Goal: Task Accomplishment & Management: Complete application form

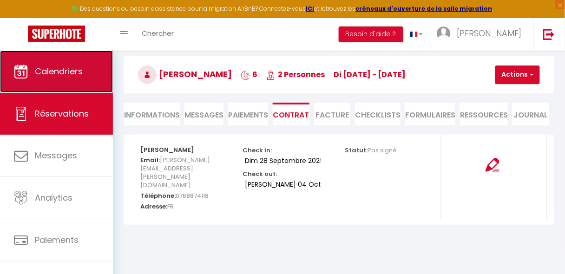
click at [74, 83] on link "Calendriers" at bounding box center [56, 72] width 113 height 42
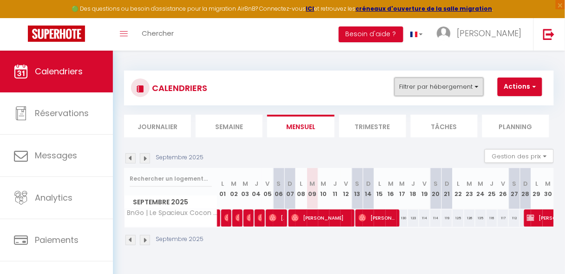
click at [446, 85] on button "Filtrer par hébergement" at bounding box center [439, 87] width 89 height 19
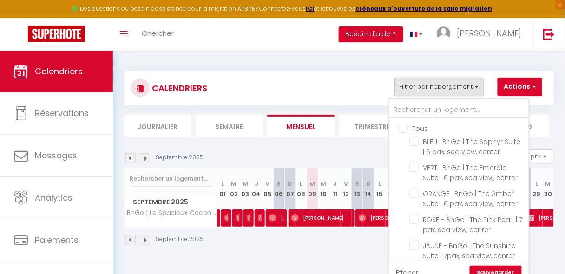
click at [418, 127] on input "Tous" at bounding box center [468, 127] width 139 height 9
checkbox input "true"
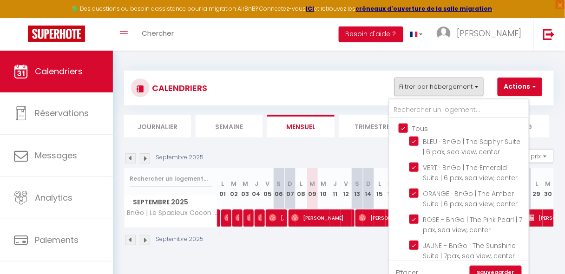
checkbox input "true"
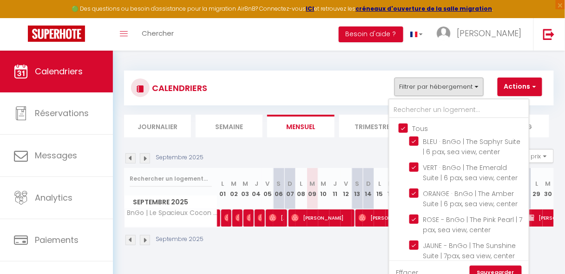
checkbox input "true"
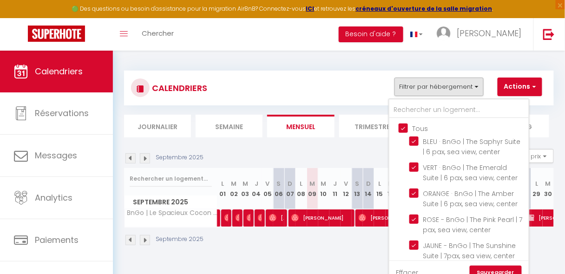
checkbox input "true"
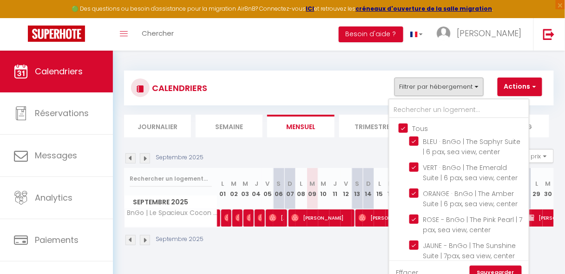
checkbox input "true"
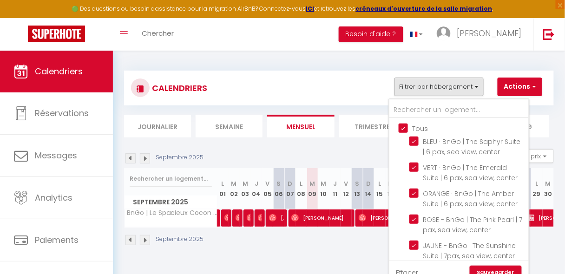
checkbox input "true"
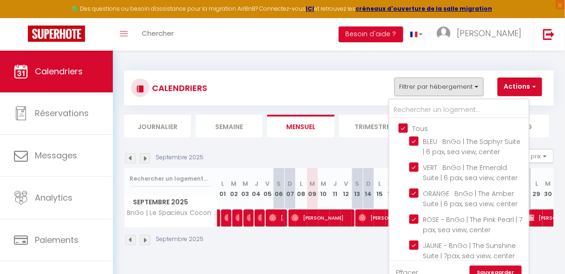
checkbox input "true"
click at [425, 128] on input "Tous" at bounding box center [468, 127] width 139 height 9
checkbox input "false"
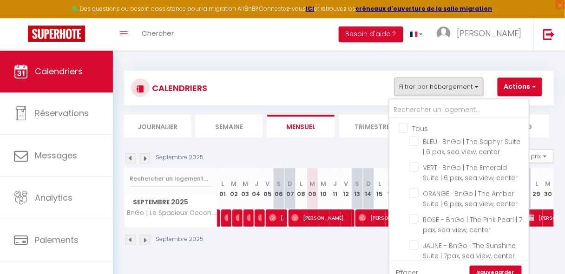
checkbox input "false"
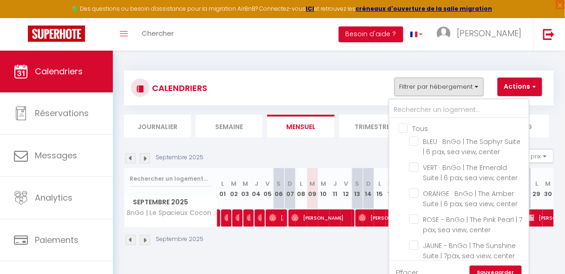
checkbox input "false"
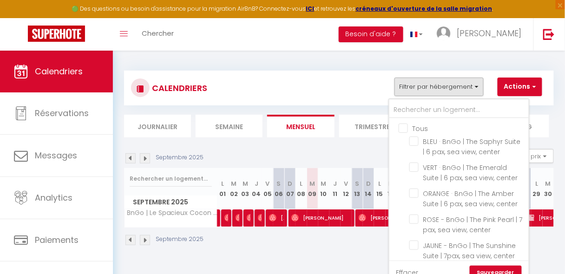
checkbox input "false"
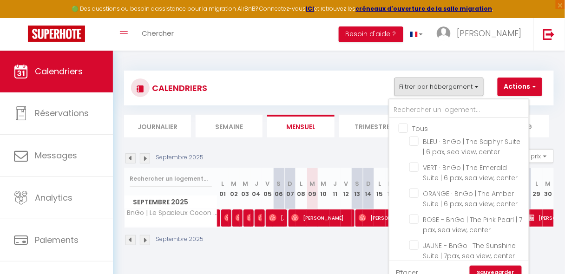
checkbox input "false"
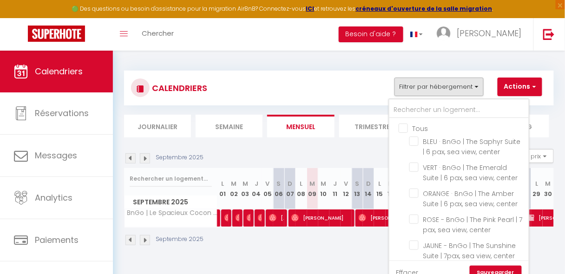
checkbox input "false"
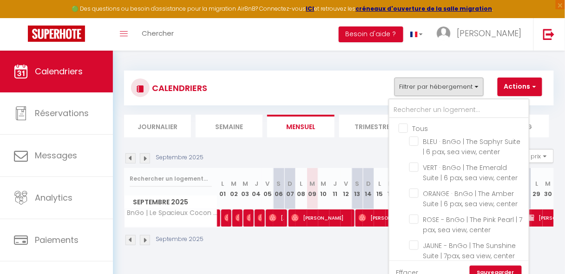
checkbox input "false"
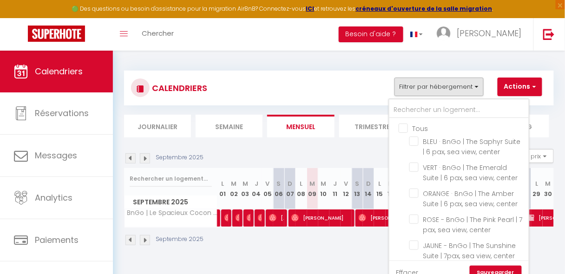
checkbox input "false"
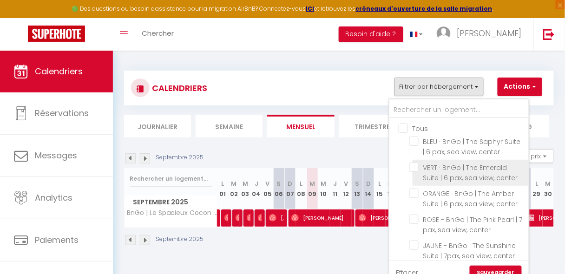
click at [435, 166] on input "VERT · BnGo | The Emerald Suite | 6 pax, sea view, center" at bounding box center [467, 167] width 116 height 9
checkbox input "true"
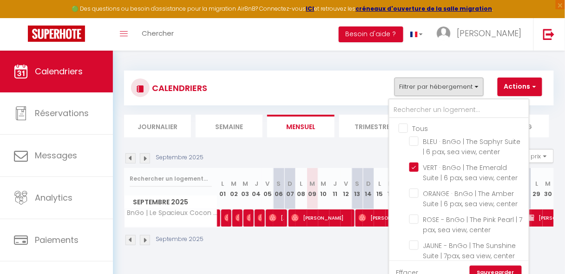
click at [484, 269] on link "Sauvegarder" at bounding box center [496, 273] width 52 height 14
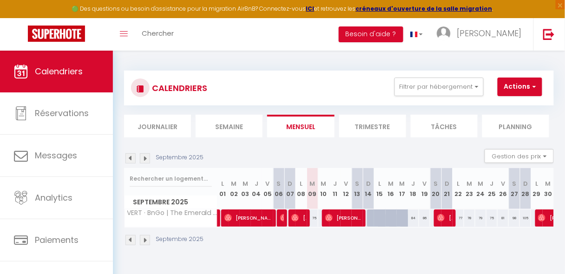
click at [368, 217] on div at bounding box center [372, 219] width 11 height 18
type input "79"
type input "Dim 14 Septembre 2025"
type input "Lun 15 Septembre 2025"
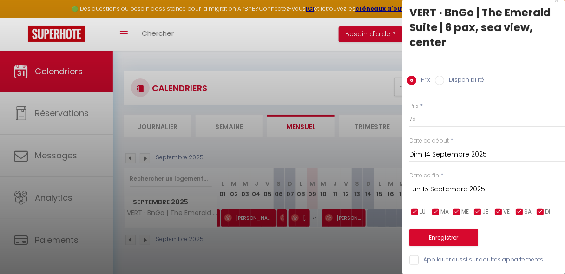
scroll to position [17, 0]
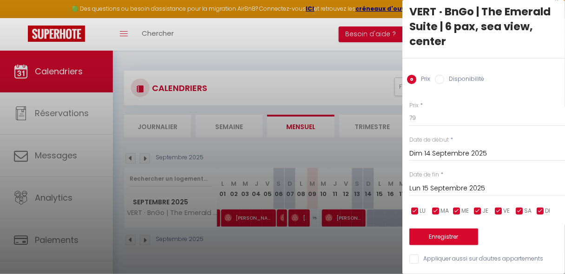
click at [59, 112] on div at bounding box center [282, 137] width 565 height 274
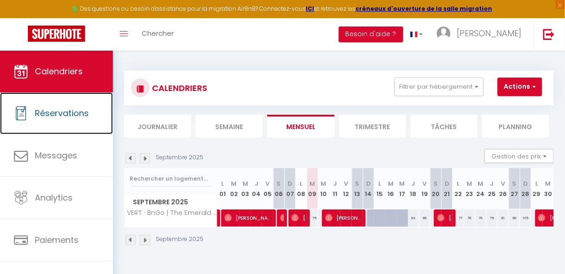
click at [59, 112] on span "Réservations" at bounding box center [62, 113] width 54 height 12
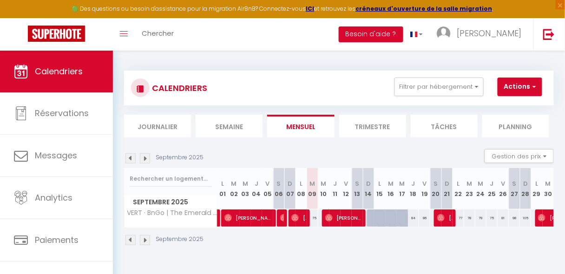
select select "not_cancelled"
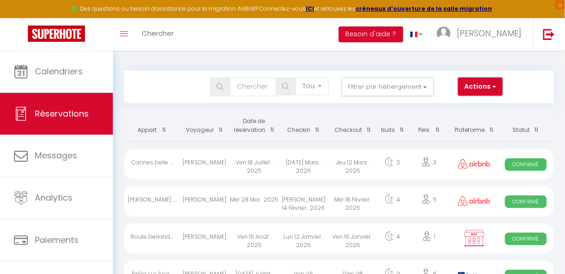
click at [481, 90] on button "Actions" at bounding box center [480, 87] width 45 height 19
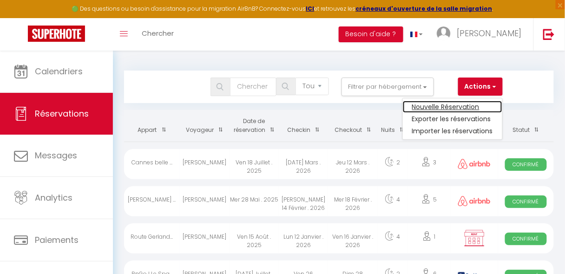
click at [474, 102] on link "Nouvelle Réservation" at bounding box center [452, 107] width 99 height 12
select select
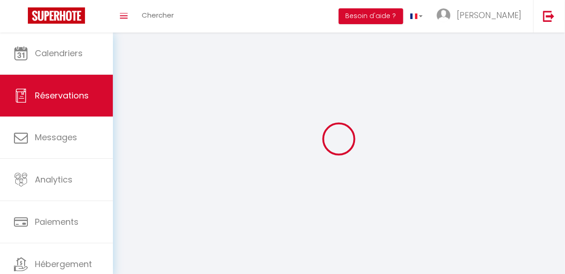
select select
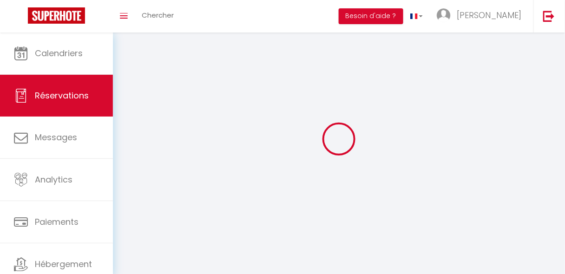
select select
checkbox input "false"
select select
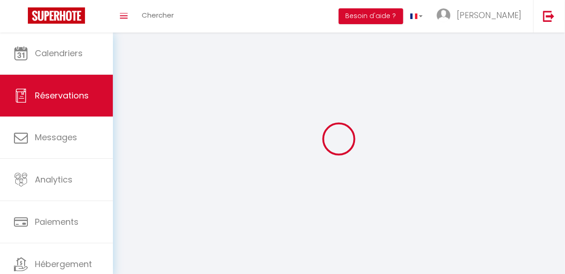
select select
checkbox input "false"
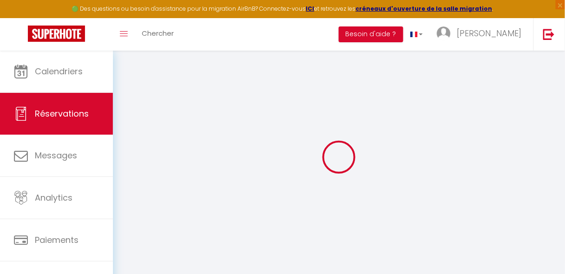
select select
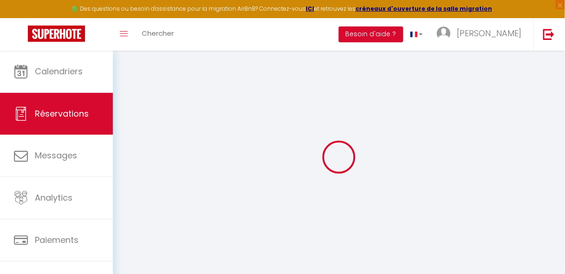
select select
checkbox input "false"
select select
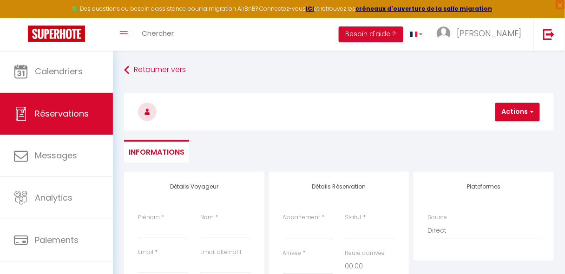
select select
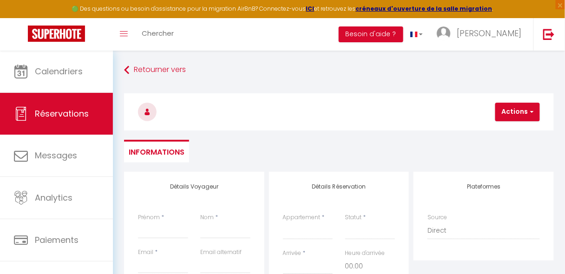
select select
checkbox input "false"
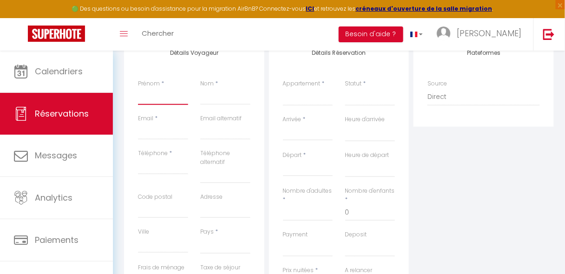
click at [158, 101] on input "Prénom" at bounding box center [163, 96] width 50 height 17
type input "S"
select select
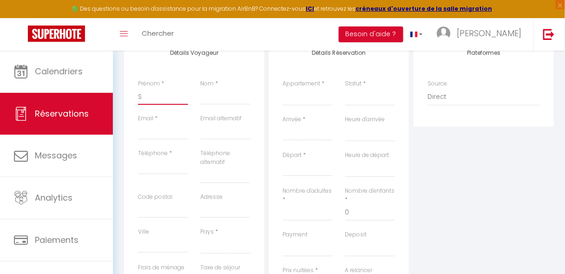
select select
checkbox input "false"
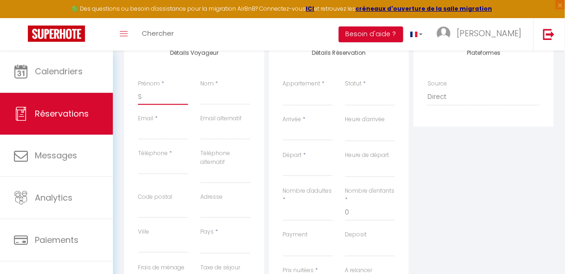
type input "Sa"
select select
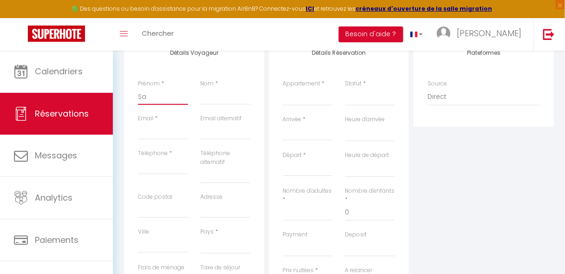
select select
checkbox input "false"
type input "Sar"
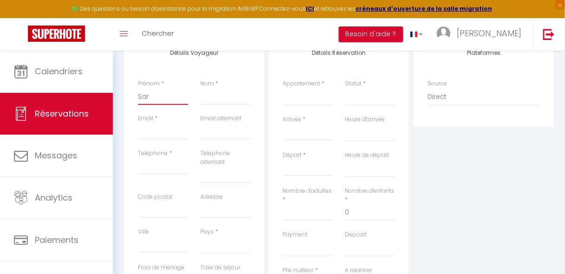
select select
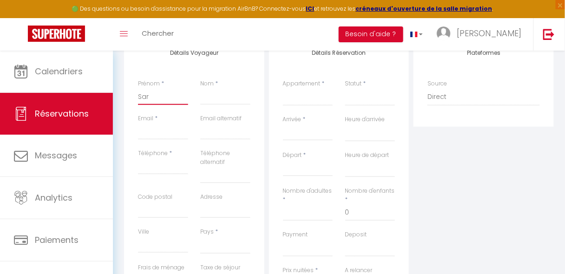
select select
checkbox input "false"
type input "Sara"
select select
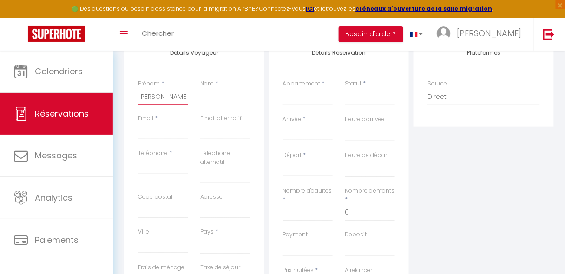
select select
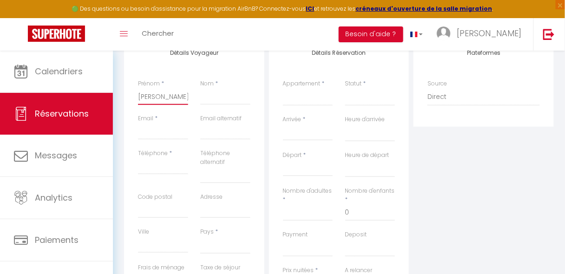
select select
checkbox input "false"
type input "Sarah"
select select
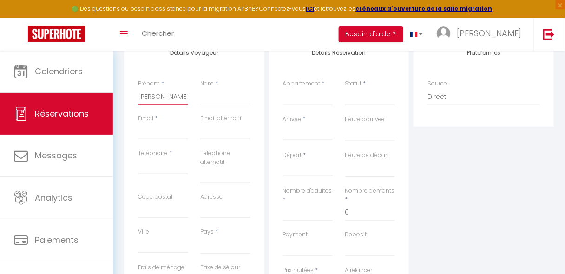
select select
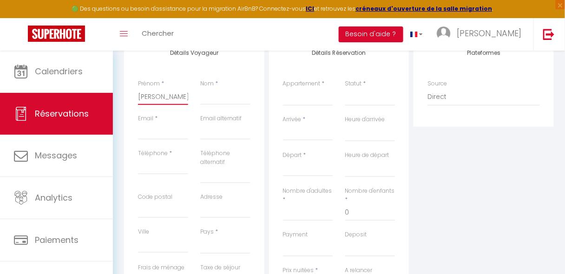
checkbox input "false"
type input "Sarah"
type input "V"
select select
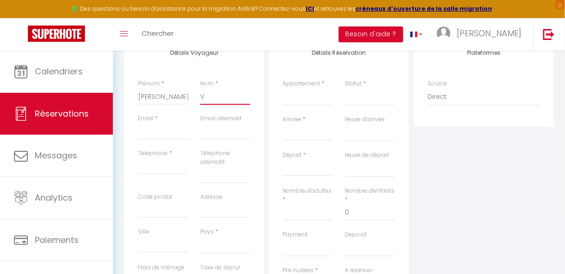
select select
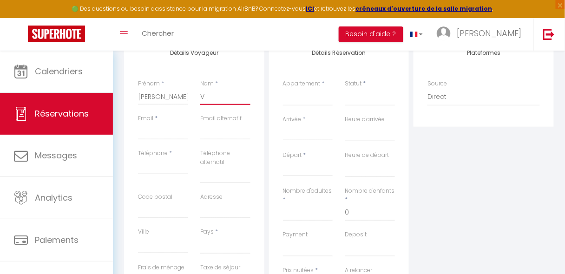
checkbox input "false"
type input "Ve"
select select
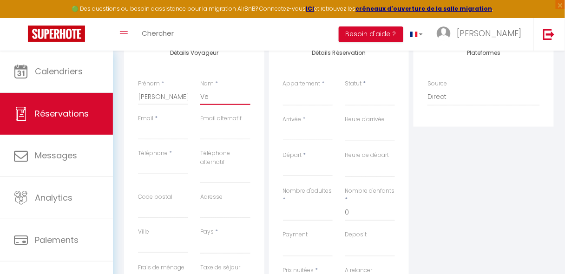
select select
checkbox input "false"
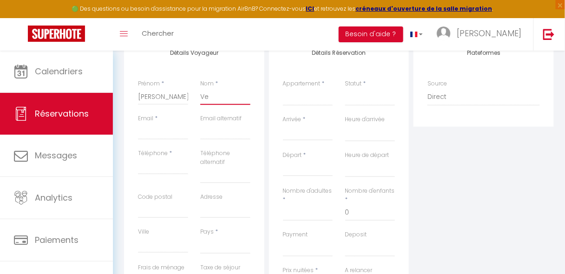
type input "Ver"
select select
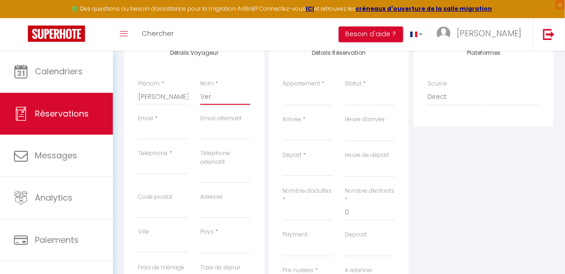
select select
checkbox input "false"
type input "Vere"
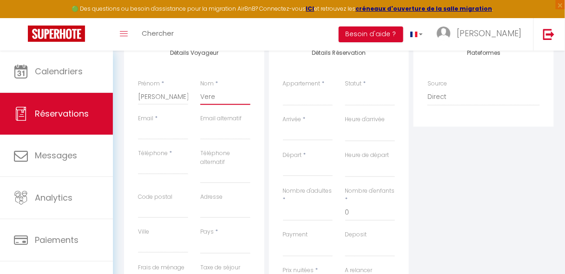
select select
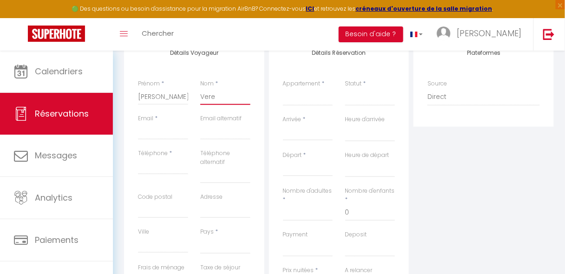
select select
checkbox input "false"
type input "Veren"
select select
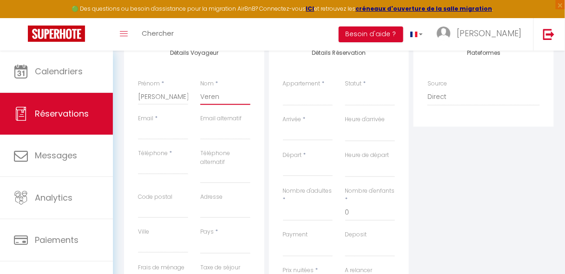
select select
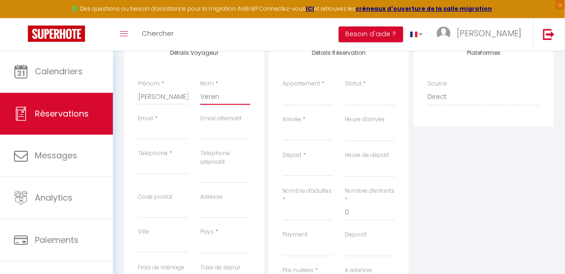
select select
checkbox input "false"
type input "Verena"
select select
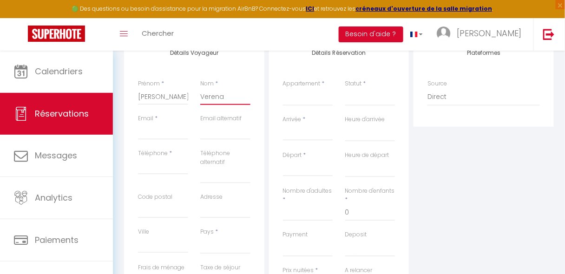
select select
click at [154, 170] on input "Téléphone" at bounding box center [163, 166] width 50 height 17
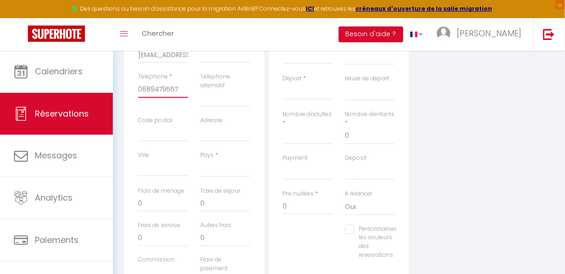
scroll to position [218, 0]
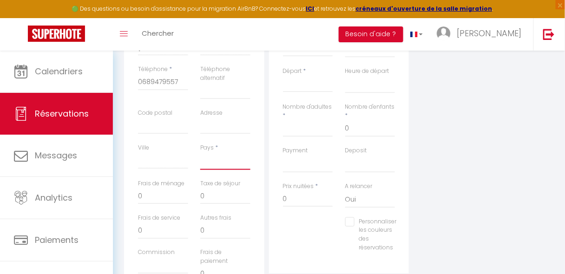
click at [219, 161] on select "[GEOGRAPHIC_DATA] [GEOGRAPHIC_DATA] [GEOGRAPHIC_DATA] [GEOGRAPHIC_DATA] [GEOGRA…" at bounding box center [225, 161] width 50 height 18
click at [200, 152] on select "[GEOGRAPHIC_DATA] [GEOGRAPHIC_DATA] [GEOGRAPHIC_DATA] [GEOGRAPHIC_DATA] [GEOGRA…" at bounding box center [225, 161] width 50 height 18
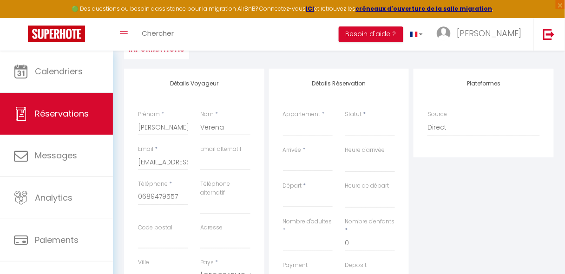
scroll to position [103, 0]
click at [317, 133] on select "BLEU · BnGo | The Saphyr Suite | 6 pax, sea view, center VERT · BnGo | The Emer…" at bounding box center [308, 128] width 50 height 18
click at [283, 119] on select "BLEU · BnGo | The Saphyr Suite | 6 pax, sea view, center VERT · BnGo | The Emer…" at bounding box center [308, 128] width 50 height 18
click at [366, 131] on select "Confirmé Non Confirmé [PERSON_NAME] par le voyageur No Show Request" at bounding box center [370, 128] width 50 height 18
click at [345, 119] on select "Confirmé Non Confirmé [PERSON_NAME] par le voyageur No Show Request" at bounding box center [370, 128] width 50 height 18
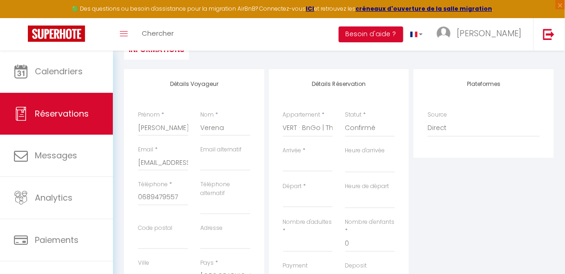
click at [286, 167] on input "Arrivée" at bounding box center [308, 164] width 50 height 12
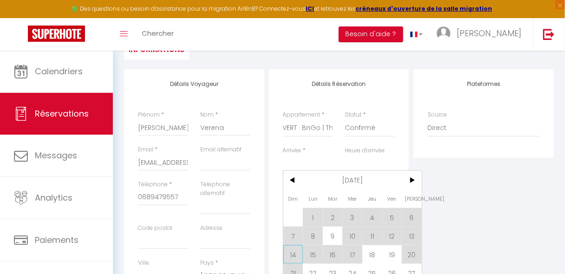
click at [296, 257] on span "14" at bounding box center [293, 254] width 20 height 19
click at [296, 257] on div "Nombre d'adultes *" at bounding box center [308, 240] width 62 height 44
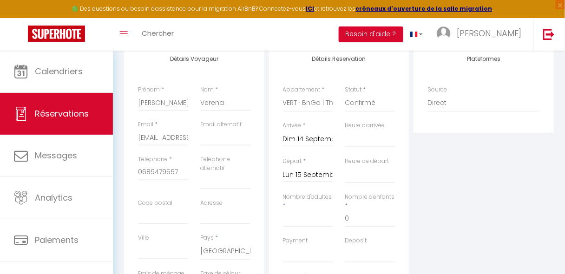
scroll to position [140, 0]
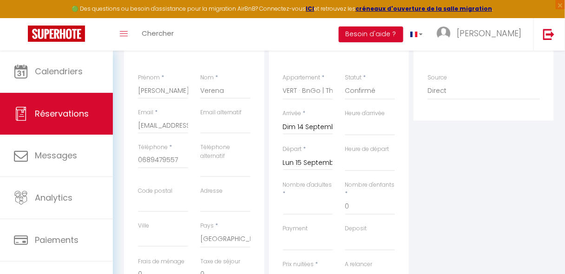
click at [324, 162] on input "Lun 15 Septembre 2025" at bounding box center [308, 163] width 50 height 12
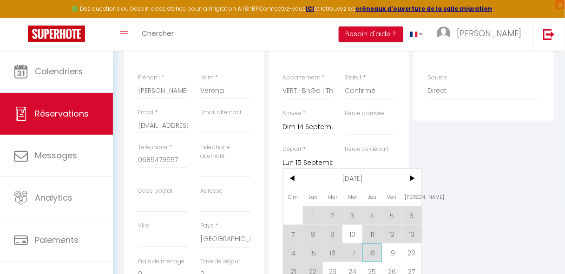
click at [368, 250] on span "18" at bounding box center [372, 253] width 20 height 19
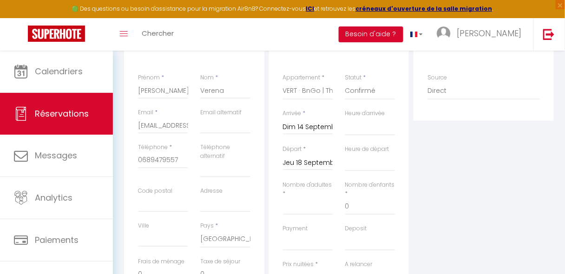
click at [370, 250] on div "Deposit OK KO" at bounding box center [370, 242] width 62 height 36
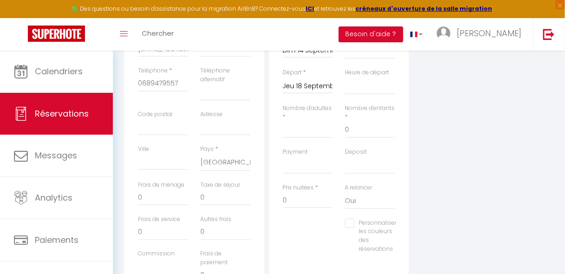
scroll to position [222, 0]
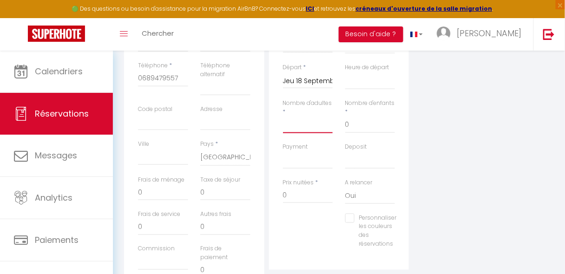
click at [311, 129] on input "Nombre d'adultes" at bounding box center [308, 125] width 50 height 17
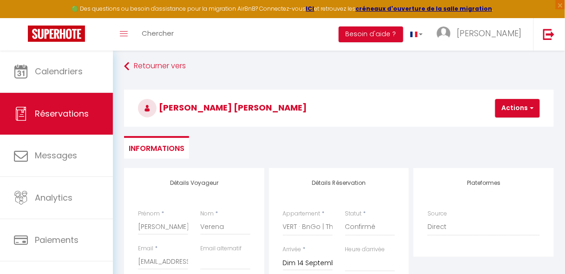
scroll to position [4, 0]
click at [507, 106] on button "Actions" at bounding box center [517, 108] width 45 height 19
click at [506, 128] on link "Enregistrer" at bounding box center [525, 129] width 73 height 12
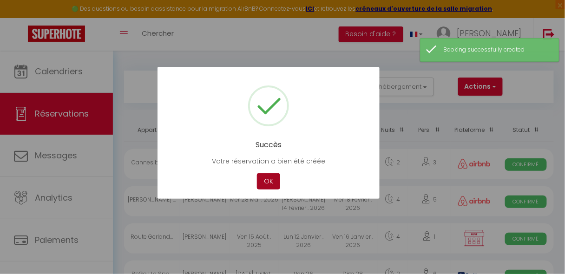
click at [273, 179] on button "OK" at bounding box center [268, 181] width 23 height 16
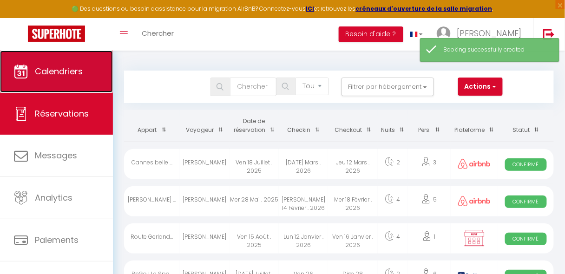
click at [68, 87] on link "Calendriers" at bounding box center [56, 72] width 113 height 42
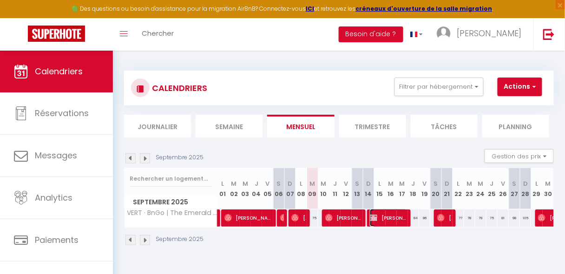
click at [386, 219] on span "[PERSON_NAME] [PERSON_NAME]" at bounding box center [388, 218] width 37 height 18
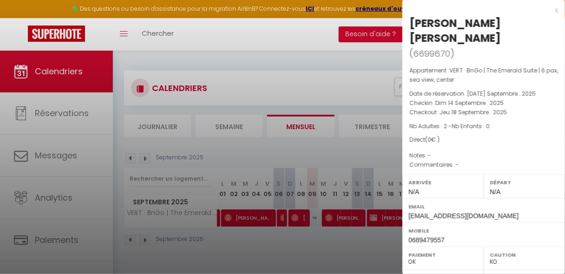
click at [440, 160] on p "Commentaires : -" at bounding box center [483, 164] width 149 height 9
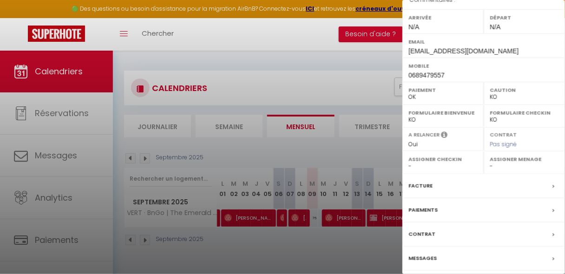
click at [425, 181] on label "Facture" at bounding box center [420, 186] width 24 height 10
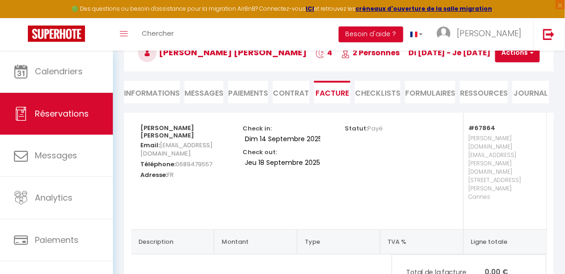
scroll to position [59, 0]
click at [133, 96] on li "Informations" at bounding box center [152, 91] width 56 height 23
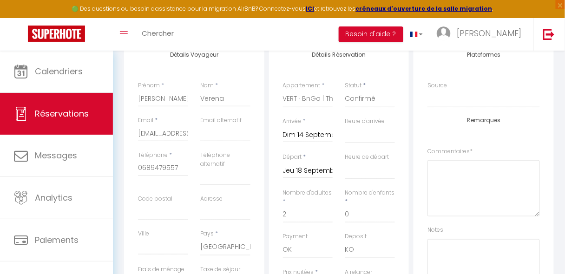
scroll to position [140, 0]
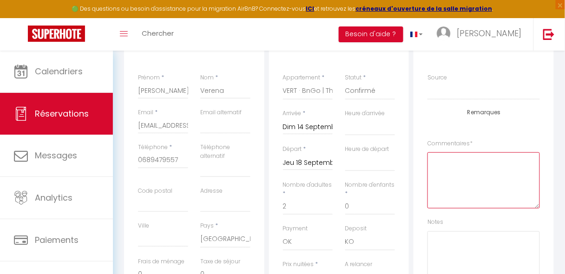
click at [474, 181] on textarea at bounding box center [484, 180] width 112 height 56
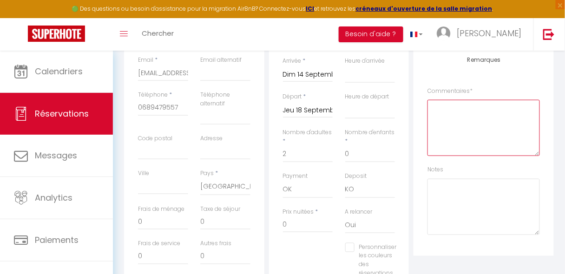
scroll to position [194, 0]
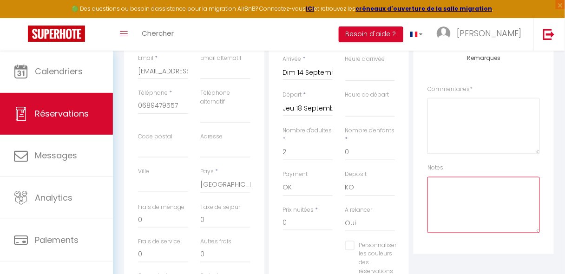
click at [472, 181] on textarea at bounding box center [484, 205] width 112 height 56
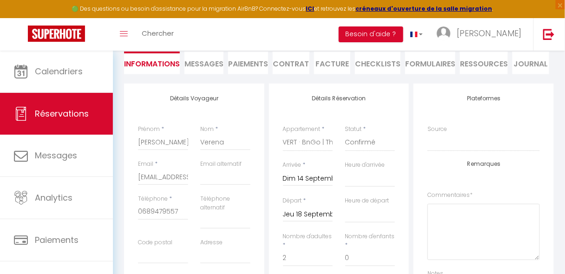
scroll to position [0, 0]
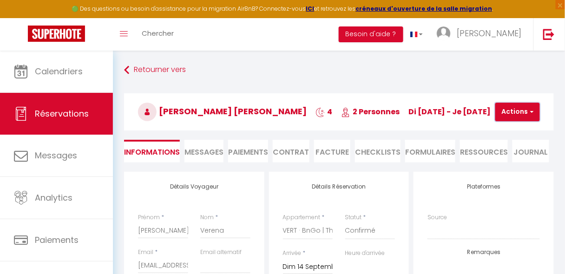
click at [506, 115] on button "Actions" at bounding box center [517, 112] width 45 height 19
click at [503, 129] on link "Enregistrer" at bounding box center [525, 132] width 73 height 12
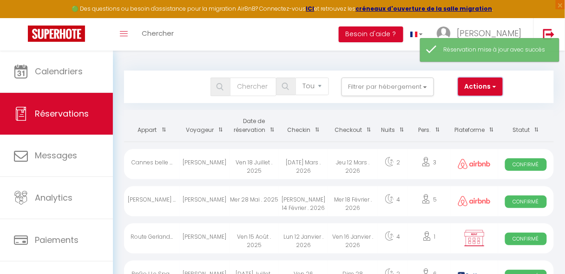
click at [489, 90] on button "Actions" at bounding box center [480, 87] width 45 height 19
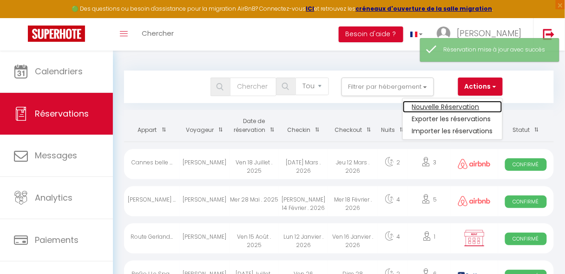
click at [479, 105] on link "Nouvelle Réservation" at bounding box center [452, 107] width 99 height 12
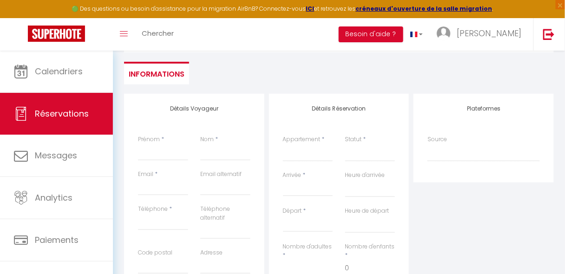
scroll to position [79, 0]
click at [150, 150] on input "Prénom" at bounding box center [163, 151] width 50 height 17
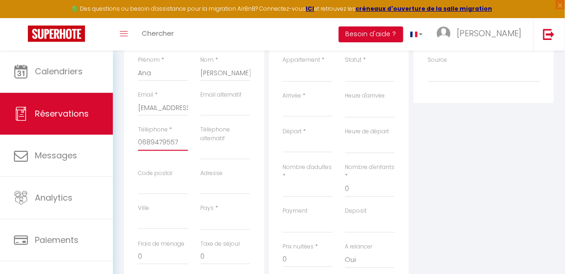
scroll to position [161, 0]
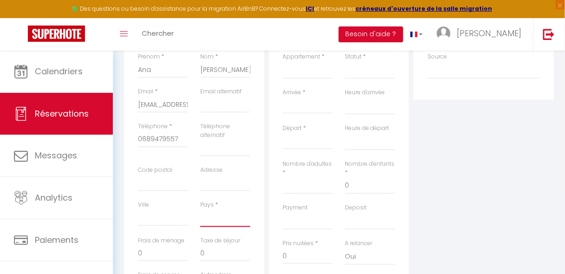
click at [216, 218] on select "[GEOGRAPHIC_DATA] [GEOGRAPHIC_DATA] [GEOGRAPHIC_DATA] [GEOGRAPHIC_DATA] [GEOGRA…" at bounding box center [225, 219] width 50 height 18
click at [200, 210] on select "[GEOGRAPHIC_DATA] [GEOGRAPHIC_DATA] [GEOGRAPHIC_DATA] [GEOGRAPHIC_DATA] [GEOGRA…" at bounding box center [225, 219] width 50 height 18
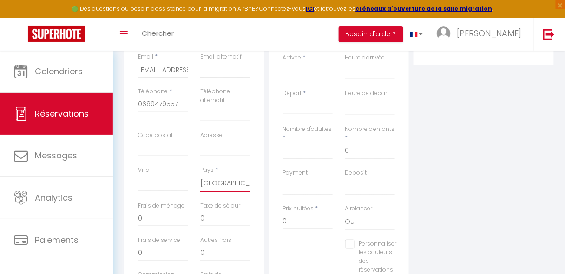
scroll to position [22, 0]
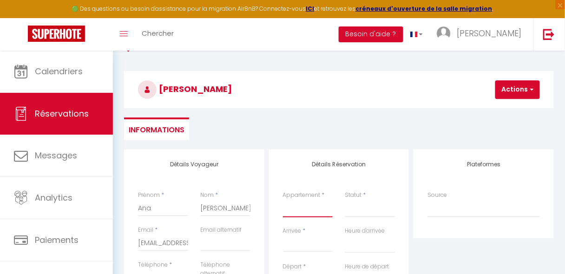
click at [298, 207] on select "BLEU · BnGo | The Saphyr Suite | 6 pax, sea view, center VERT · BnGo | The Emer…" at bounding box center [308, 209] width 50 height 18
click at [283, 200] on select "BLEU · BnGo | The Saphyr Suite | 6 pax, sea view, center VERT · BnGo | The Emer…" at bounding box center [308, 209] width 50 height 18
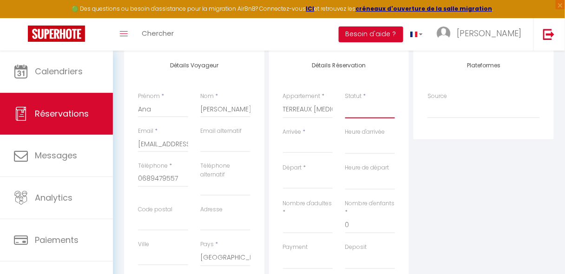
click at [375, 118] on select "Confirmé Non Confirmé [PERSON_NAME] par le voyageur No Show Request" at bounding box center [370, 110] width 50 height 18
click at [345, 101] on select "Confirmé Non Confirmé [PERSON_NAME] par le voyageur No Show Request" at bounding box center [370, 110] width 50 height 18
click at [322, 149] on input "Arrivée" at bounding box center [308, 146] width 50 height 12
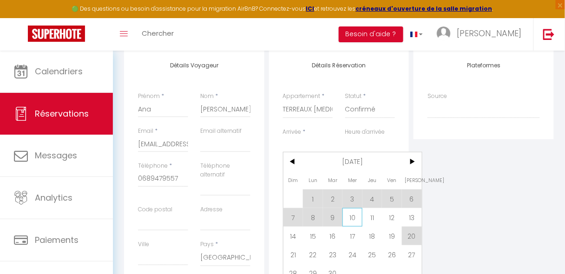
click at [349, 219] on span "10" at bounding box center [352, 217] width 20 height 19
click at [349, 219] on input "0" at bounding box center [370, 225] width 50 height 17
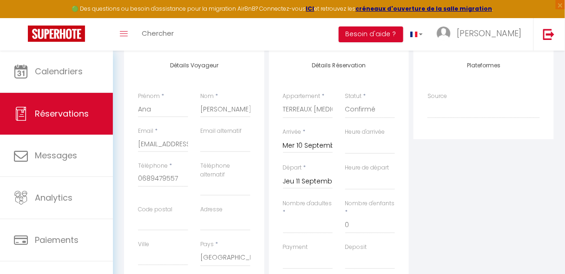
click at [312, 178] on input "Jeu 11 Septembre 2025" at bounding box center [308, 182] width 50 height 12
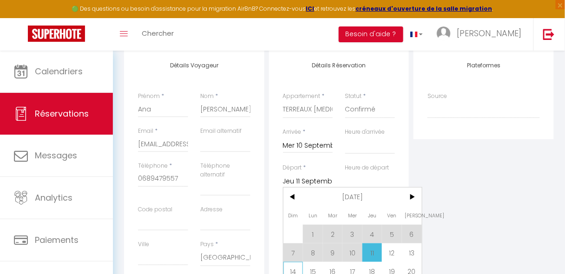
click at [295, 264] on span "14" at bounding box center [293, 271] width 20 height 19
click at [295, 264] on select "OK KO" at bounding box center [308, 261] width 50 height 18
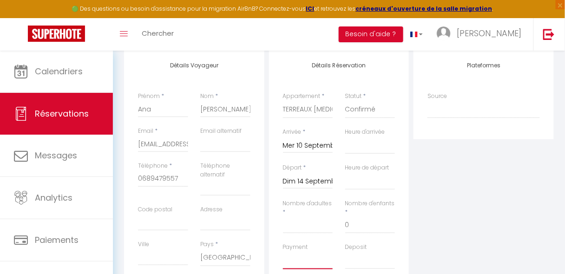
click at [295, 264] on select "OK KO" at bounding box center [308, 261] width 50 height 18
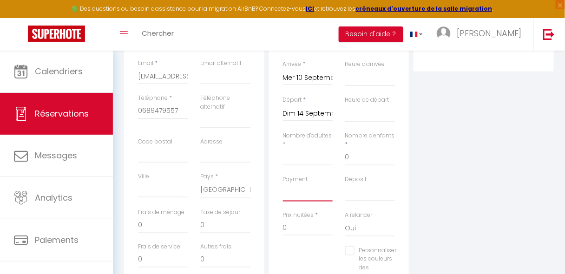
scroll to position [190, 0]
click at [314, 160] on input "Nombre d'adultes" at bounding box center [308, 157] width 50 height 17
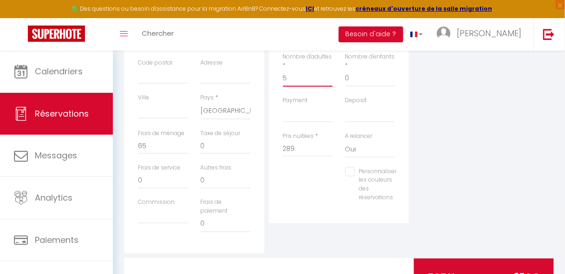
scroll to position [279, 0]
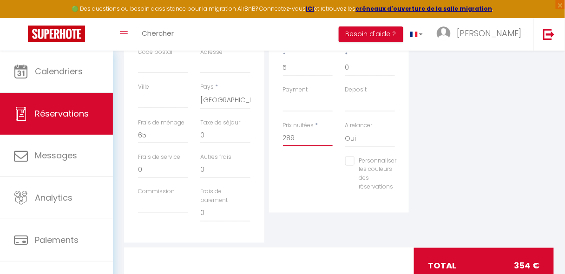
drag, startPoint x: 310, startPoint y: 136, endPoint x: 247, endPoint y: 144, distance: 64.2
click at [247, 144] on div "Détails Voyageur Prénom * Ana Nom * Soares Email * mathildedevismes@gmail.com E…" at bounding box center [339, 68] width 435 height 350
drag, startPoint x: 180, startPoint y: 138, endPoint x: 148, endPoint y: 142, distance: 32.3
click at [148, 142] on input "0" at bounding box center [163, 135] width 50 height 17
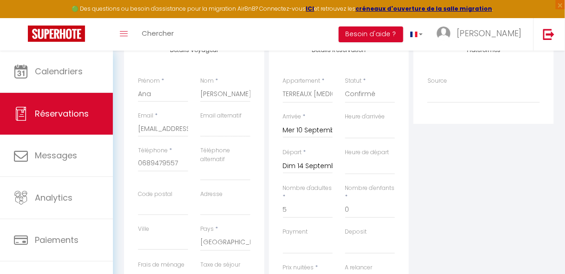
scroll to position [136, 0]
click at [449, 97] on select "Direct Airbnb.com Booking.com Chalet montagne Expedia Gite de France Homeaway H…" at bounding box center [484, 95] width 112 height 18
click at [428, 86] on select "Direct Airbnb.com Booking.com Chalet montagne Expedia Gite de France Homeaway H…" at bounding box center [484, 95] width 112 height 18
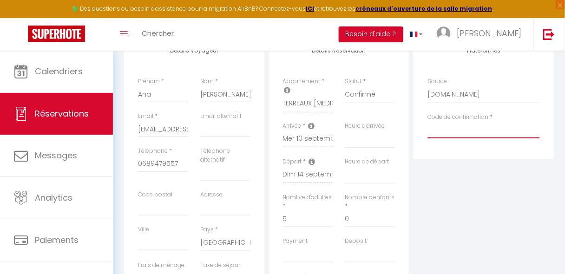
click at [447, 133] on input "Code de confirmation" at bounding box center [484, 130] width 112 height 17
click at [170, 132] on input "[EMAIL_ADDRESS][DOMAIN_NAME]" at bounding box center [163, 129] width 50 height 17
click at [161, 162] on input "0689479557" at bounding box center [163, 164] width 50 height 17
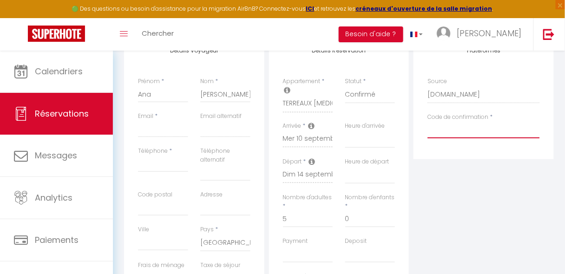
click at [447, 134] on input "Code de confirmation" at bounding box center [484, 130] width 112 height 17
click at [446, 185] on div "Plateformes Source Direct [DOMAIN_NAME] [DOMAIN_NAME] Chalet montagne Expedia G…" at bounding box center [483, 211] width 145 height 350
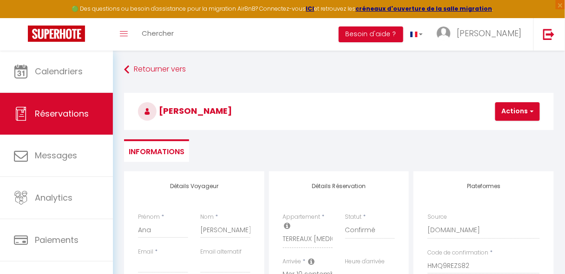
scroll to position [0, 0]
click at [507, 112] on button "Actions" at bounding box center [517, 112] width 45 height 19
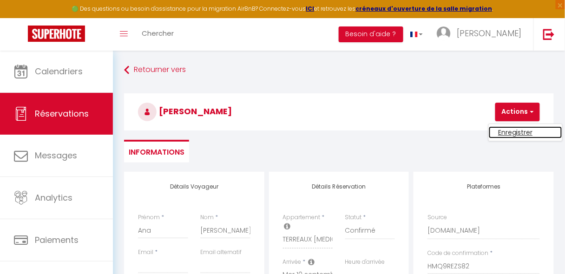
click at [505, 131] on link "Enregistrer" at bounding box center [525, 132] width 73 height 12
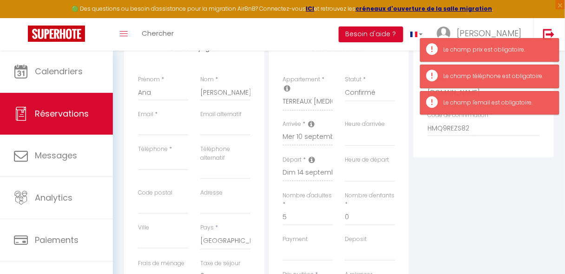
scroll to position [142, 0]
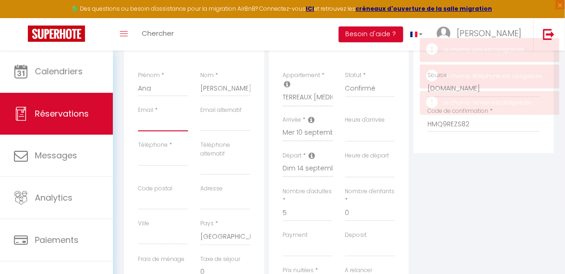
click at [153, 123] on input "Email client" at bounding box center [163, 123] width 50 height 17
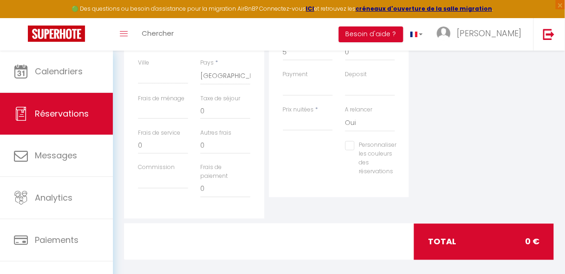
scroll to position [303, 0]
click at [292, 126] on input "Prix nuitées" at bounding box center [308, 122] width 50 height 17
click at [466, 138] on div "Plateformes Source Direct [DOMAIN_NAME] [DOMAIN_NAME] Chalet montagne Expedia G…" at bounding box center [483, 43] width 145 height 350
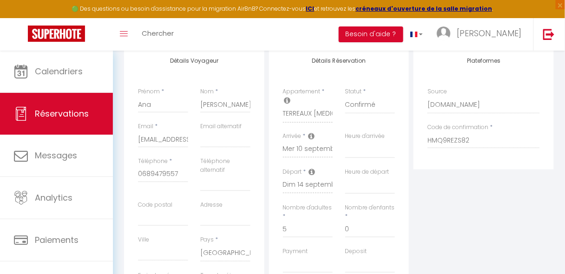
scroll to position [0, 0]
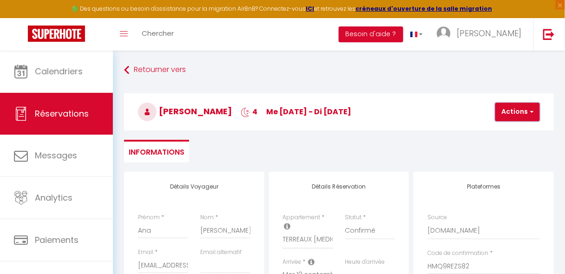
click at [516, 115] on button "Actions" at bounding box center [517, 112] width 45 height 19
click at [508, 130] on link "Enregistrer" at bounding box center [525, 132] width 73 height 12
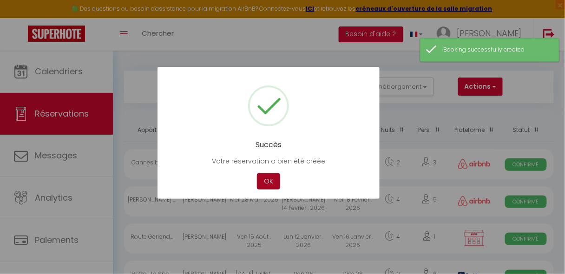
click at [271, 185] on button "OK" at bounding box center [268, 181] width 23 height 16
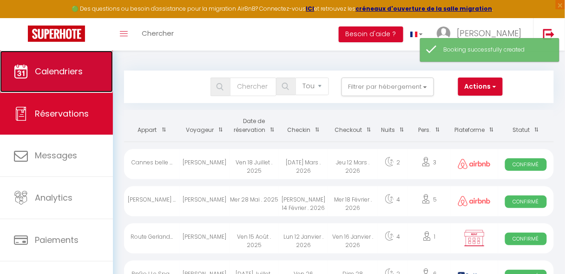
click at [63, 60] on link "Calendriers" at bounding box center [56, 72] width 113 height 42
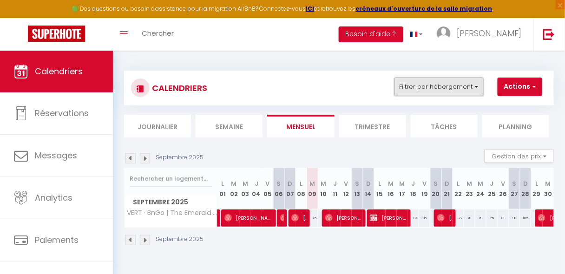
click at [442, 90] on button "Filtrer par hébergement" at bounding box center [439, 87] width 89 height 19
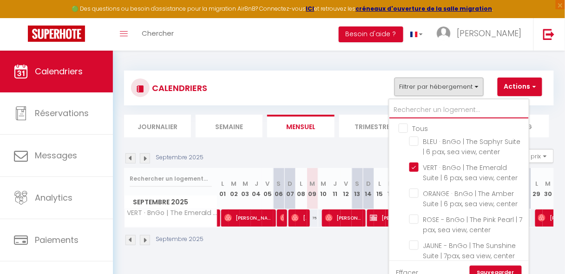
click at [426, 114] on input "text" at bounding box center [458, 110] width 139 height 17
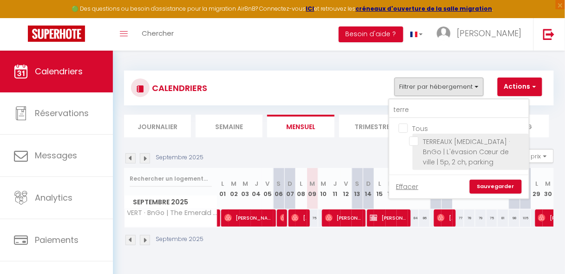
click at [416, 139] on input "TERREAUX [MEDICAL_DATA] · BnGo | L'évasion Cœur de ville | 5p, 2 ch, parking" at bounding box center [467, 141] width 116 height 9
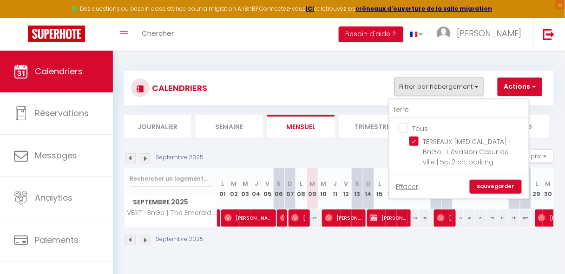
click at [483, 185] on link "Sauvegarder" at bounding box center [496, 187] width 52 height 14
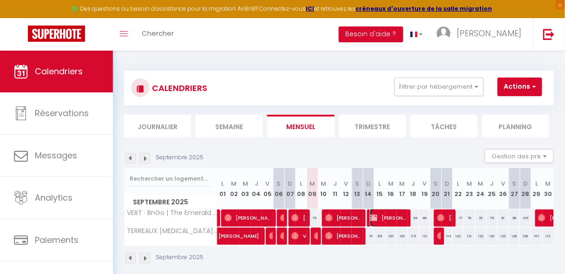
click at [385, 220] on span "[PERSON_NAME] [PERSON_NAME]" at bounding box center [388, 218] width 37 height 18
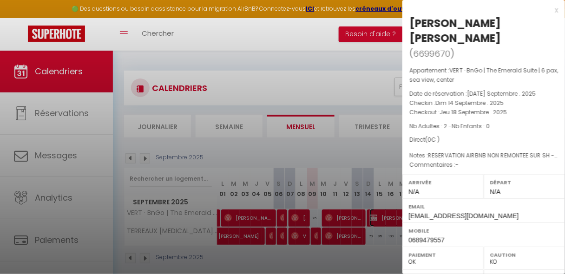
scroll to position [165, 0]
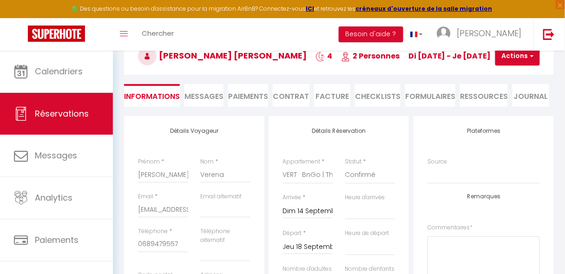
scroll to position [99, 0]
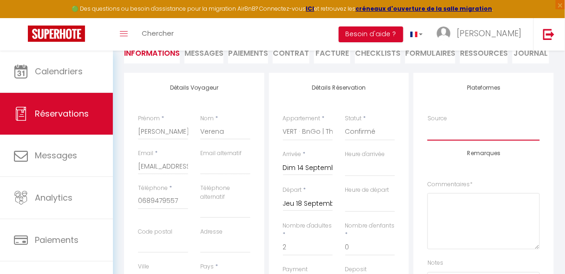
click at [445, 129] on select "Direct Airbnb.com Booking.com Chalet montagne Expedia Gite de France Homeaway H…" at bounding box center [484, 132] width 112 height 18
click at [428, 123] on select "Direct Airbnb.com Booking.com Chalet montagne Expedia Gite de France Homeaway H…" at bounding box center [484, 132] width 112 height 18
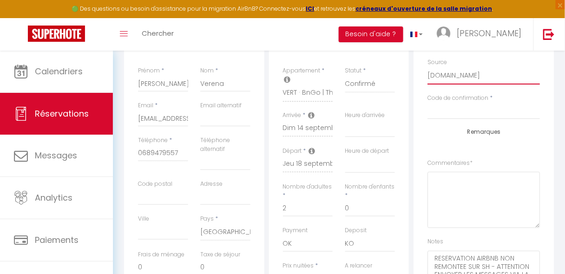
scroll to position [150, 0]
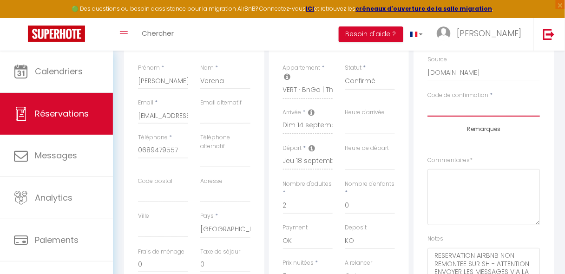
click at [447, 109] on input "Code de confirmation" at bounding box center [484, 108] width 112 height 17
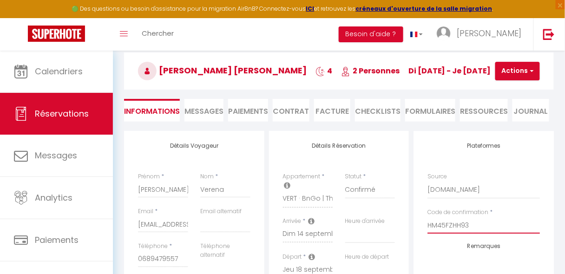
scroll to position [0, 0]
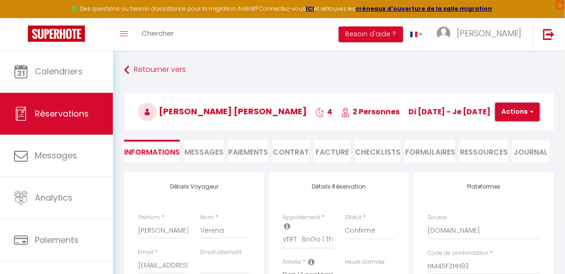
click at [510, 111] on button "Actions" at bounding box center [517, 112] width 45 height 19
click at [505, 130] on link "Enregistrer" at bounding box center [525, 132] width 73 height 12
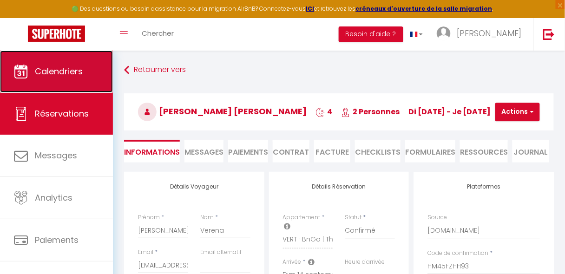
click at [86, 75] on link "Calendriers" at bounding box center [56, 72] width 113 height 42
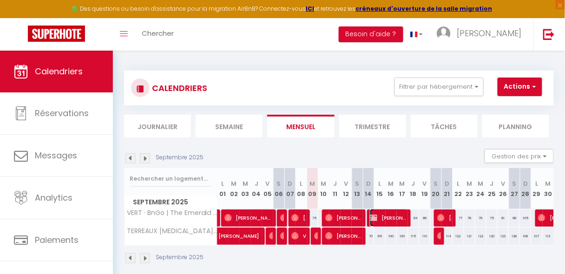
click at [373, 220] on img at bounding box center [373, 217] width 7 height 7
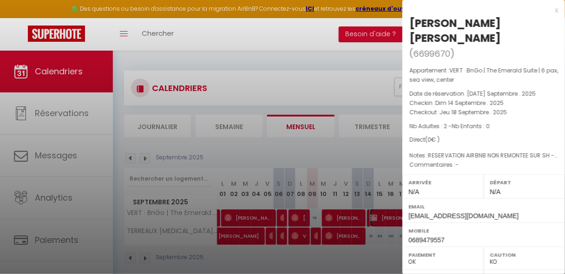
scroll to position [165, 0]
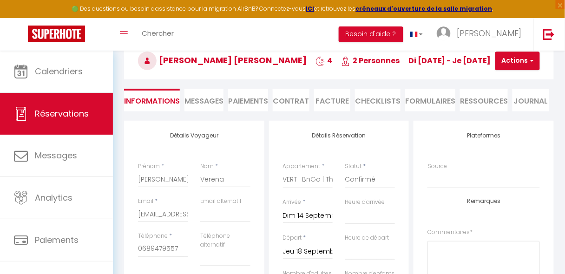
scroll to position [125, 0]
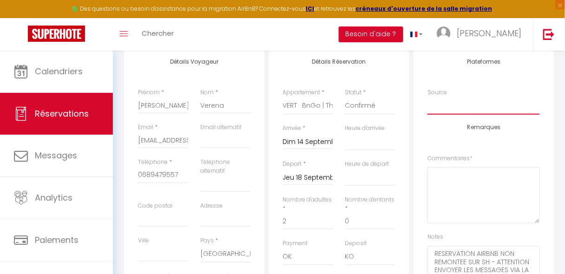
click at [472, 109] on select "Direct Airbnb.com Booking.com Chalet montagne Expedia Gite de France Homeaway H…" at bounding box center [484, 106] width 112 height 18
click at [428, 97] on select "Direct Airbnb.com Booking.com Chalet montagne Expedia Gite de France Homeaway H…" at bounding box center [484, 106] width 112 height 18
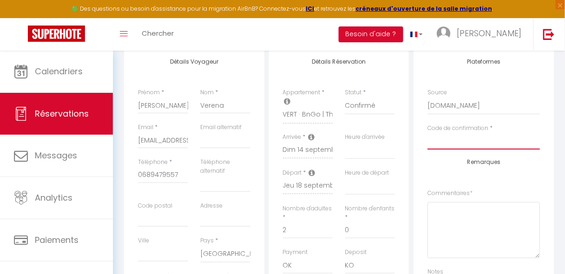
click at [465, 142] on input "Code de confirmation" at bounding box center [484, 141] width 112 height 17
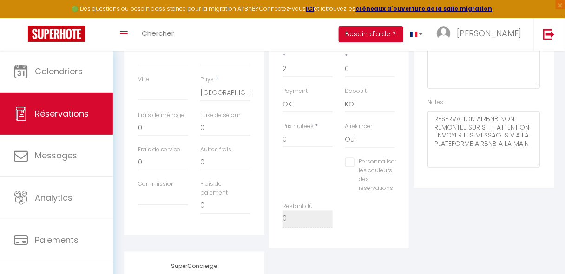
scroll to position [279, 0]
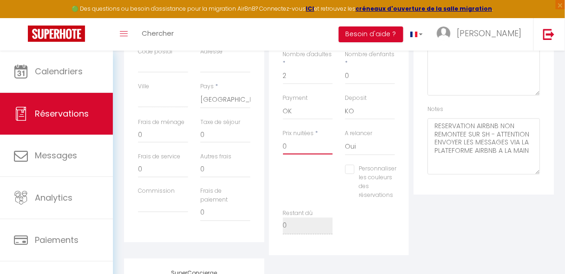
click at [314, 150] on input "0" at bounding box center [308, 146] width 50 height 17
click at [482, 239] on div "Plateformes Source Direct [DOMAIN_NAME] [DOMAIN_NAME] Chalet montagne Expedia G…" at bounding box center [483, 74] width 145 height 363
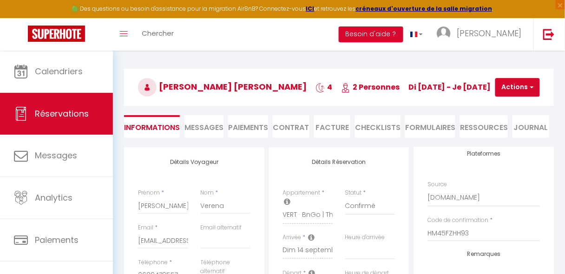
scroll to position [0, 0]
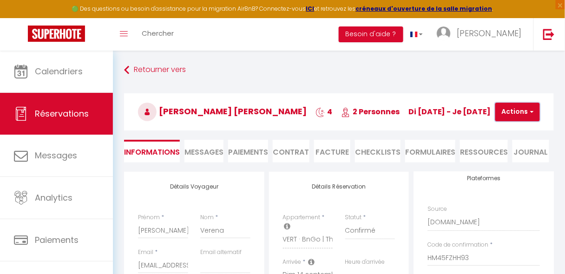
click at [516, 113] on button "Actions" at bounding box center [517, 112] width 45 height 19
click at [510, 132] on link "Enregistrer" at bounding box center [525, 132] width 73 height 12
click at [513, 108] on button "Actions" at bounding box center [517, 112] width 45 height 19
click at [506, 131] on link "Enregistrer" at bounding box center [525, 132] width 73 height 12
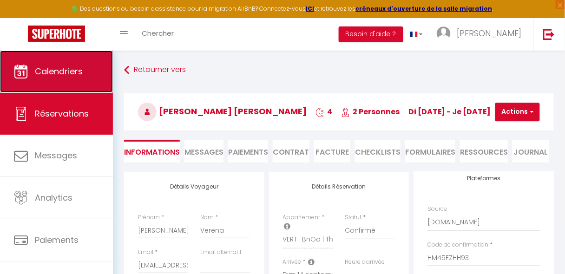
click at [58, 85] on link "Calendriers" at bounding box center [56, 72] width 113 height 42
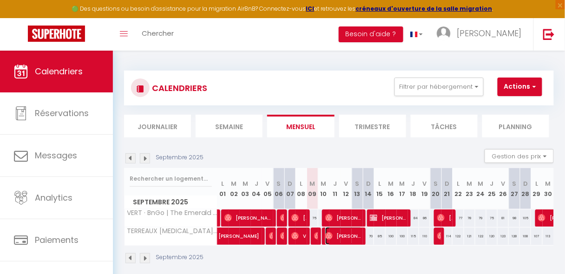
click at [334, 235] on span "[PERSON_NAME]" at bounding box center [343, 236] width 37 height 18
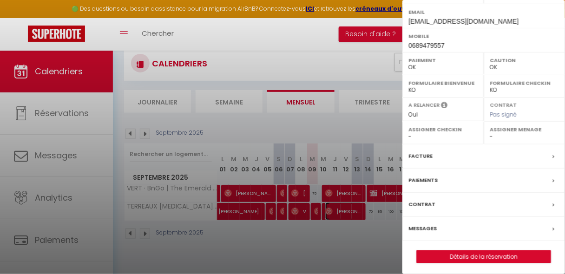
scroll to position [50, 0]
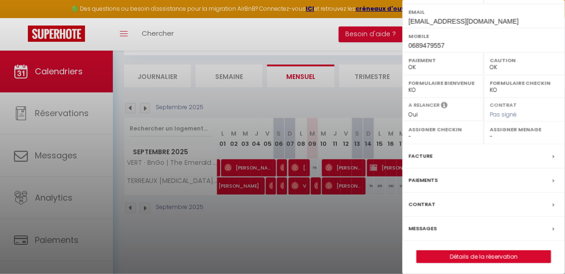
click at [342, 49] on div at bounding box center [282, 137] width 565 height 274
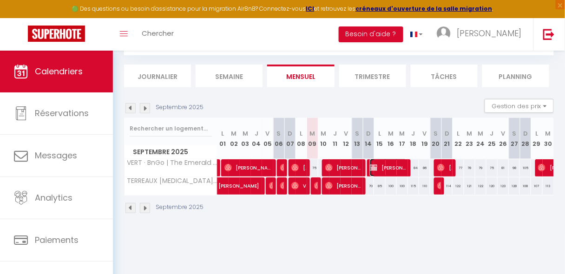
click at [380, 165] on span "[PERSON_NAME] [PERSON_NAME]" at bounding box center [388, 168] width 37 height 18
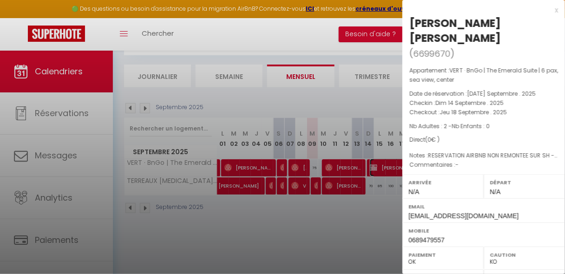
scroll to position [165, 0]
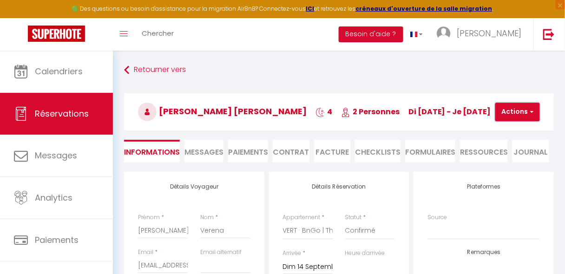
click at [525, 113] on button "Actions" at bounding box center [517, 112] width 45 height 19
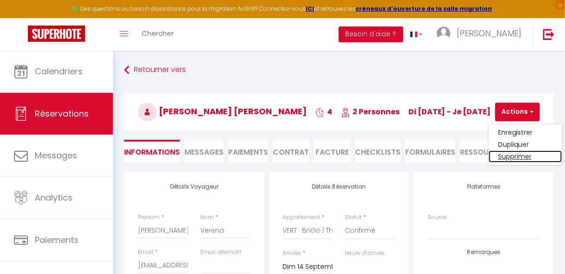
click at [513, 155] on link "Supprimer" at bounding box center [525, 157] width 73 height 12
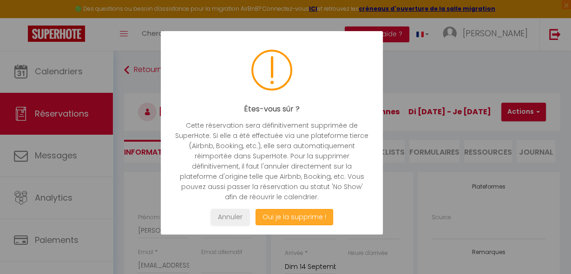
click at [309, 215] on button "Oui je la supprime !" at bounding box center [294, 217] width 78 height 16
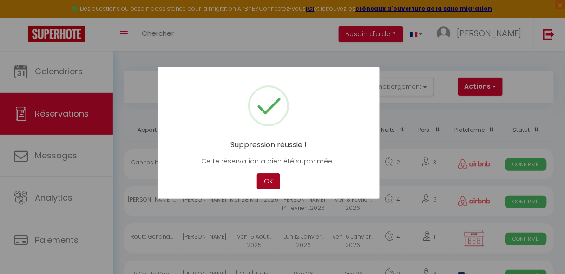
click at [268, 179] on button "OK" at bounding box center [268, 181] width 23 height 16
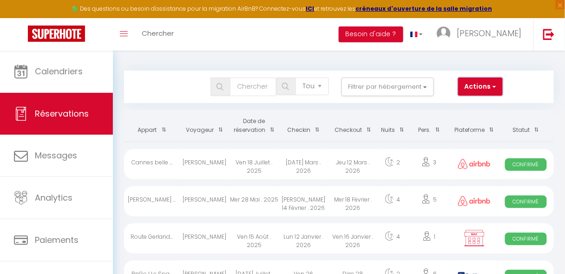
click at [469, 82] on button "Actions" at bounding box center [480, 87] width 45 height 19
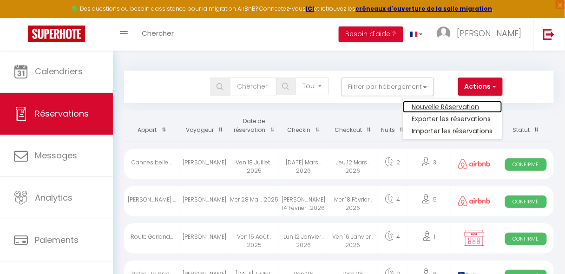
click at [459, 105] on link "Nouvelle Réservation" at bounding box center [452, 107] width 99 height 12
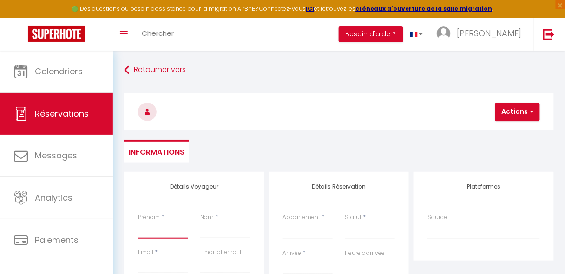
click at [161, 237] on input "Prénom" at bounding box center [163, 230] width 50 height 17
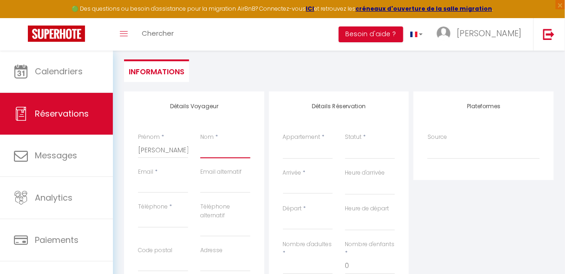
click at [219, 151] on input "Nom" at bounding box center [225, 150] width 50 height 17
click at [166, 185] on input "Email client" at bounding box center [163, 185] width 50 height 17
click at [157, 217] on input "Téléphone" at bounding box center [163, 219] width 50 height 17
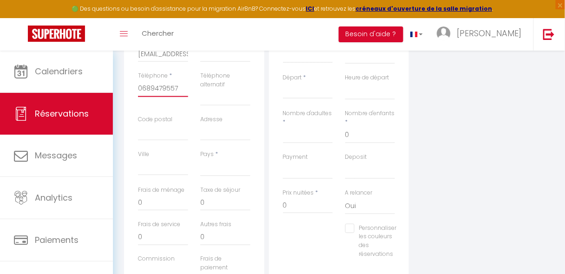
scroll to position [213, 0]
click at [206, 168] on select "[GEOGRAPHIC_DATA] [GEOGRAPHIC_DATA] [GEOGRAPHIC_DATA] [GEOGRAPHIC_DATA] [GEOGRA…" at bounding box center [225, 167] width 50 height 18
click at [200, 158] on select "[GEOGRAPHIC_DATA] [GEOGRAPHIC_DATA] [GEOGRAPHIC_DATA] [GEOGRAPHIC_DATA] [GEOGRA…" at bounding box center [225, 167] width 50 height 18
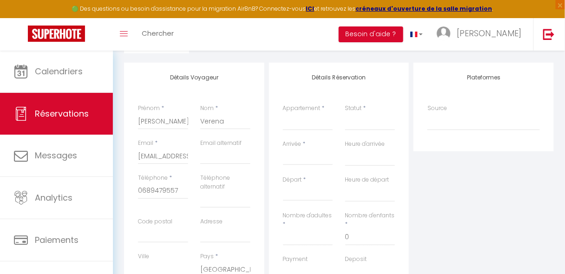
scroll to position [77, 0]
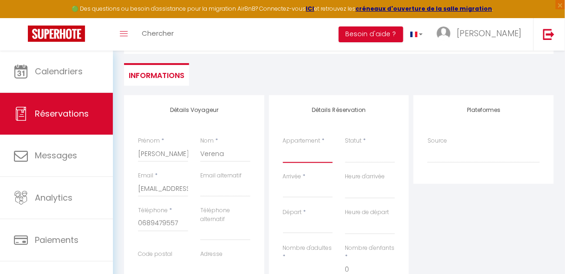
click at [298, 154] on select "BLEU · BnGo | The Saphyr Suite | 6 pax, sea view, center VERT · BnGo | The Emer…" at bounding box center [308, 154] width 50 height 18
click at [283, 145] on select "BLEU · BnGo | The Saphyr Suite | 6 pax, sea view, center VERT · BnGo | The Emer…" at bounding box center [308, 154] width 50 height 18
click at [361, 160] on select "Confirmé Non Confirmé [PERSON_NAME] par le voyageur No Show Request" at bounding box center [370, 154] width 50 height 18
click at [354, 157] on select "Confirmé Non Confirmé [PERSON_NAME] par le voyageur No Show Request" at bounding box center [370, 154] width 50 height 18
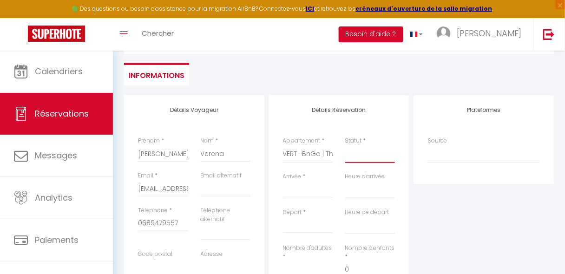
click at [345, 145] on select "Confirmé Non Confirmé [PERSON_NAME] par le voyageur No Show Request" at bounding box center [370, 154] width 50 height 18
click at [306, 194] on input "Arrivée" at bounding box center [308, 190] width 50 height 12
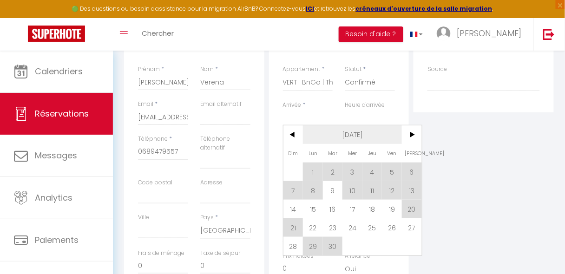
scroll to position [149, 0]
click at [291, 205] on span "14" at bounding box center [293, 208] width 20 height 19
click at [294, 206] on input "Nombre d'adultes" at bounding box center [308, 198] width 50 height 17
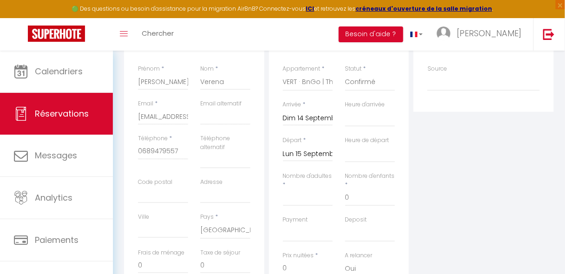
click at [316, 158] on input "Lun 15 Septembre 2025" at bounding box center [308, 154] width 50 height 12
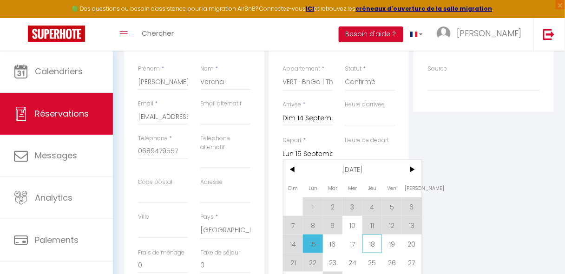
click at [374, 242] on span "18" at bounding box center [372, 244] width 20 height 19
click at [374, 242] on div "Deposit OK KO" at bounding box center [370, 234] width 62 height 36
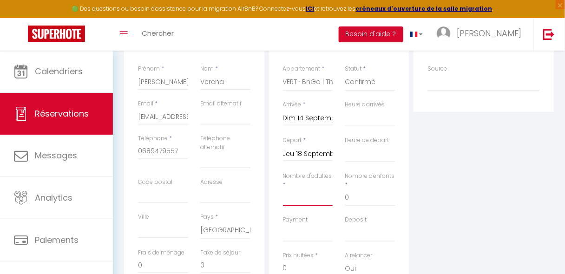
click at [316, 198] on input "Nombre d'adultes" at bounding box center [308, 198] width 50 height 17
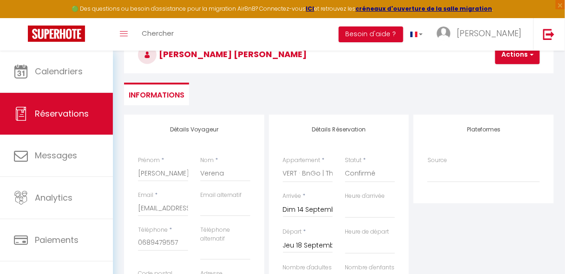
scroll to position [55, 0]
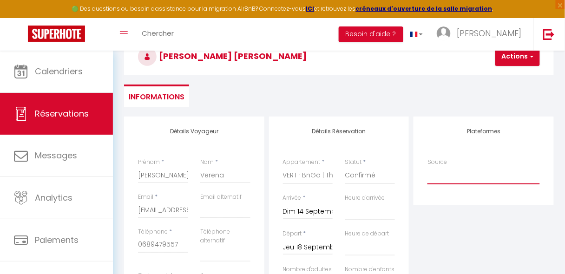
click at [454, 173] on select "Direct Airbnb.com Booking.com Chalet montagne Expedia Gite de France Homeaway H…" at bounding box center [484, 176] width 112 height 18
click at [428, 167] on select "Direct Airbnb.com Booking.com Chalet montagne Expedia Gite de France Homeaway H…" at bounding box center [484, 176] width 112 height 18
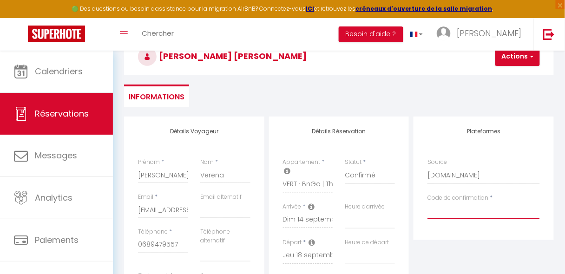
click at [467, 212] on input "Code de confirmation" at bounding box center [484, 211] width 112 height 17
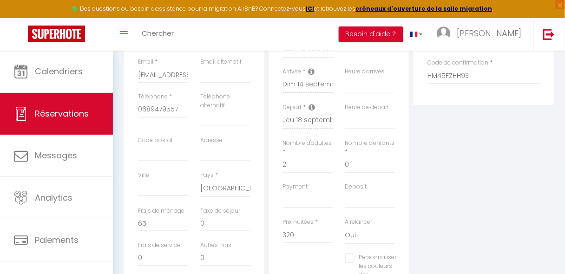
click at [467, 212] on div "Plateformes Source Direct [DOMAIN_NAME] [DOMAIN_NAME] Chalet montagne Expedia G…" at bounding box center [483, 156] width 145 height 350
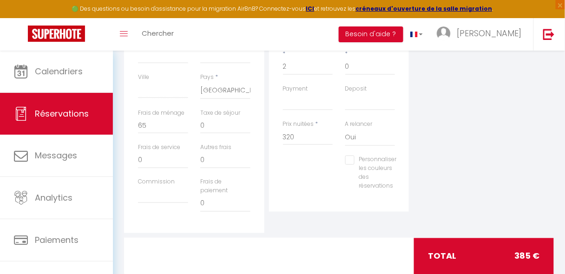
scroll to position [292, 0]
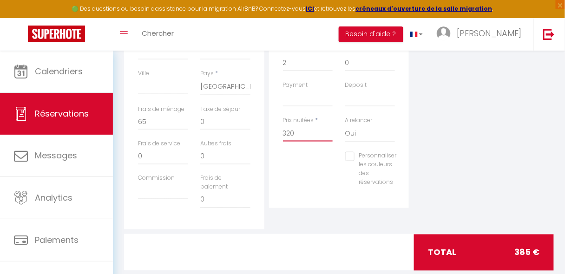
click at [303, 136] on input "320" at bounding box center [308, 133] width 50 height 17
click at [545, 157] on div "Plateformes Source Direct [DOMAIN_NAME] [DOMAIN_NAME] Chalet montagne Expedia G…" at bounding box center [483, 55] width 145 height 350
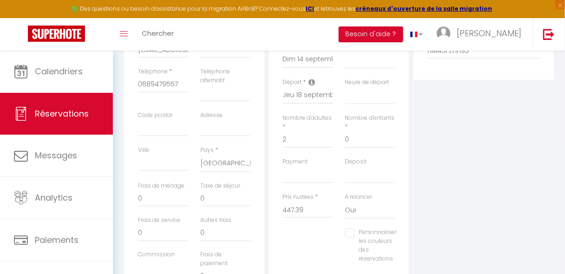
scroll to position [0, 0]
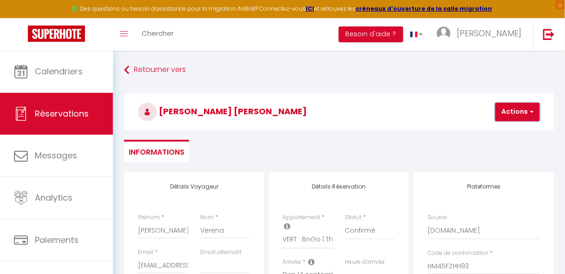
click at [512, 117] on button "Actions" at bounding box center [517, 112] width 45 height 19
click at [502, 134] on link "Enregistrer" at bounding box center [525, 132] width 73 height 12
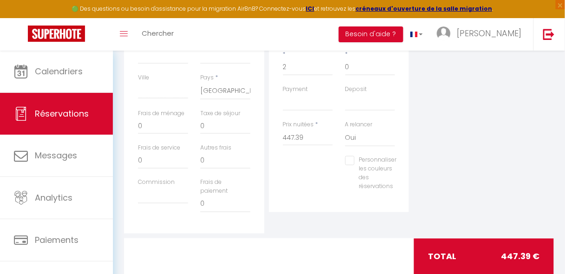
scroll to position [290, 0]
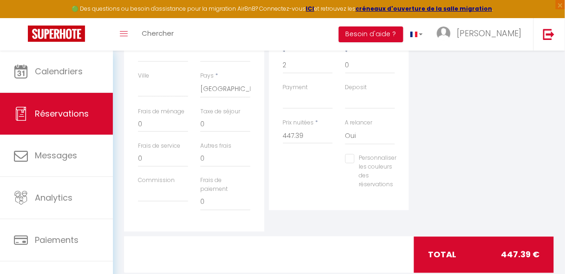
click at [381, 165] on label "Personnaliser les couleurs des réservations" at bounding box center [376, 171] width 42 height 35
click at [381, 164] on input "Personnaliser les couleurs des réservations" at bounding box center [371, 158] width 52 height 9
click at [411, 172] on span at bounding box center [411, 170] width 7 height 7
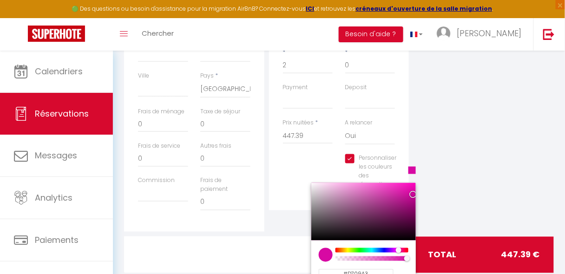
drag, startPoint x: 404, startPoint y: 250, endPoint x: 398, endPoint y: 250, distance: 6.6
click at [398, 250] on div at bounding box center [399, 251] width 6 height 6
click at [434, 217] on div "Plateformes Source Direct [DOMAIN_NAME] [DOMAIN_NAME] Chalet montagne Expedia G…" at bounding box center [483, 57] width 145 height 350
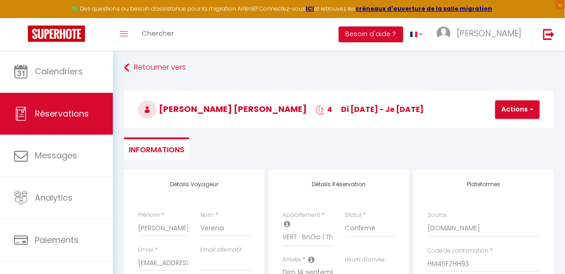
scroll to position [0, 0]
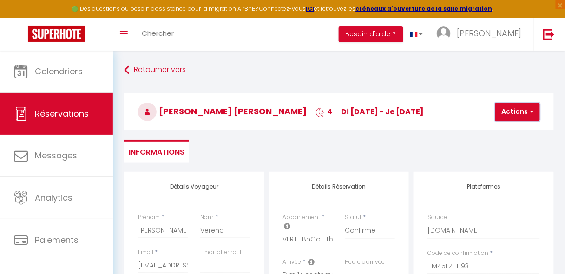
click at [509, 114] on button "Actions" at bounding box center [517, 112] width 45 height 19
click at [503, 132] on link "Enregistrer" at bounding box center [525, 132] width 73 height 12
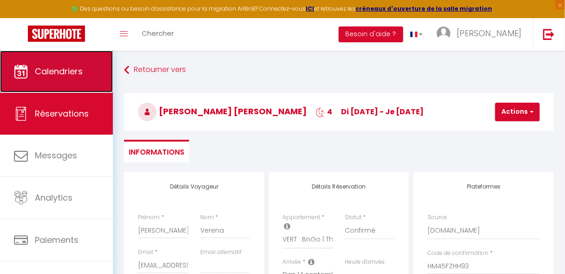
click at [55, 81] on link "Calendriers" at bounding box center [56, 72] width 113 height 42
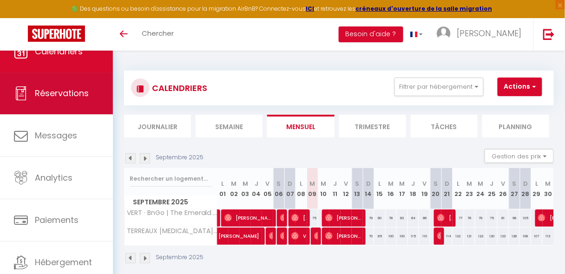
click at [51, 103] on link "Réservations" at bounding box center [56, 93] width 113 height 42
select select "not_cancelled"
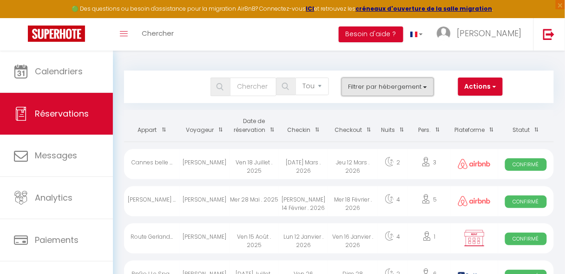
click at [372, 83] on button "Filtrer par hébergement" at bounding box center [388, 87] width 93 height 19
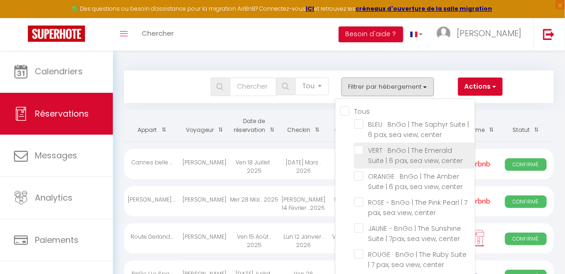
click at [363, 149] on input "VERT · BnGo | The Emerald Suite | 6 pax, sea view, center" at bounding box center [414, 149] width 121 height 9
checkbox input "true"
checkbox input "false"
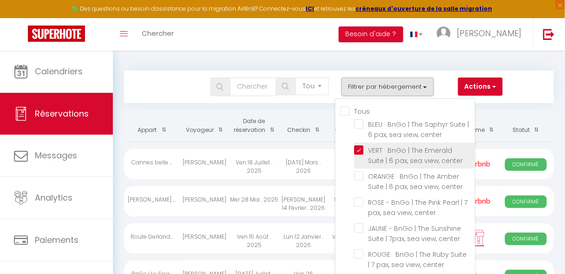
checkbox input "false"
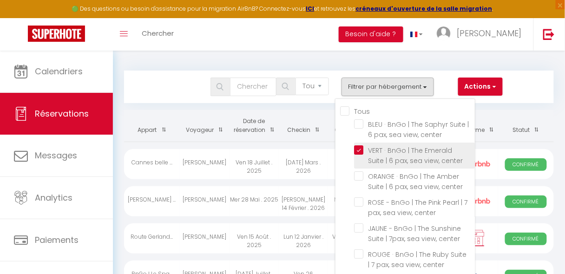
checkbox input "false"
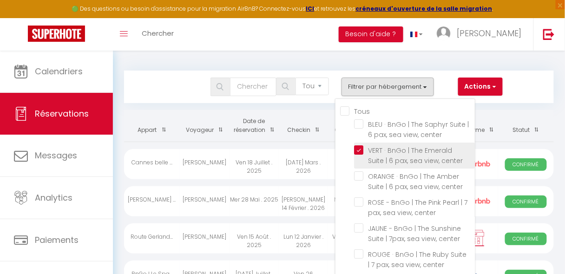
checkbox input "false"
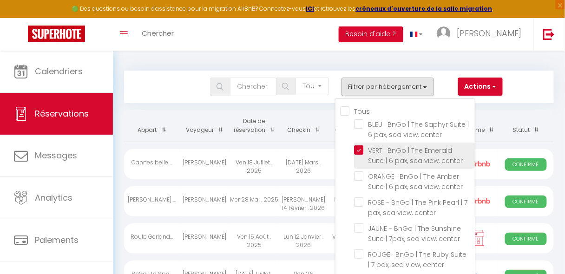
checkbox input "false"
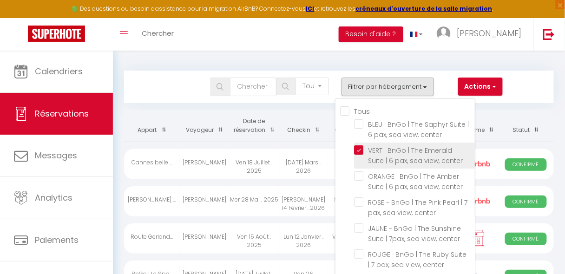
checkbox input "false"
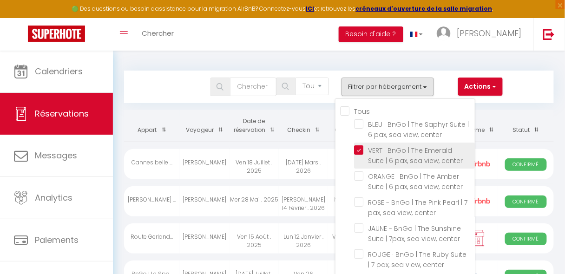
checkbox input "false"
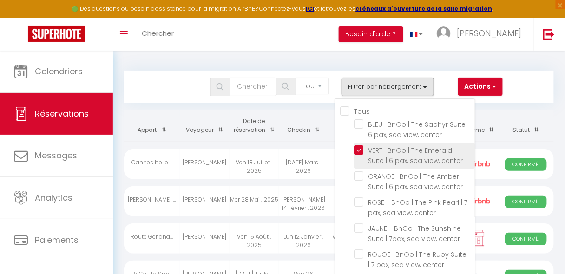
checkbox input "false"
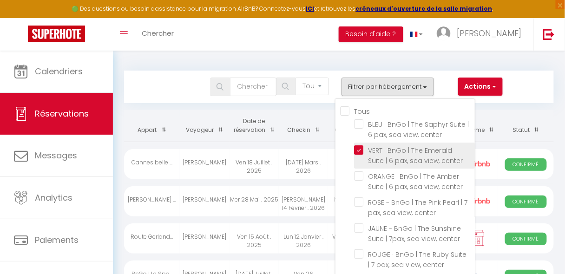
checkbox input "false"
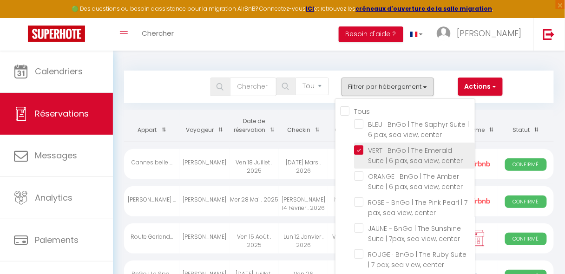
checkbox input "false"
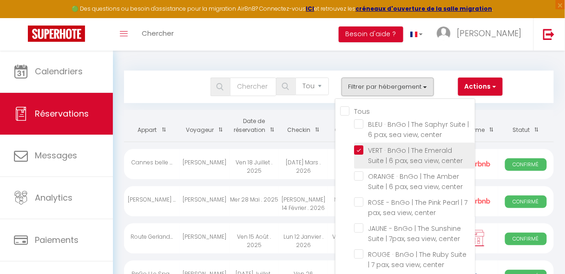
checkbox input "false"
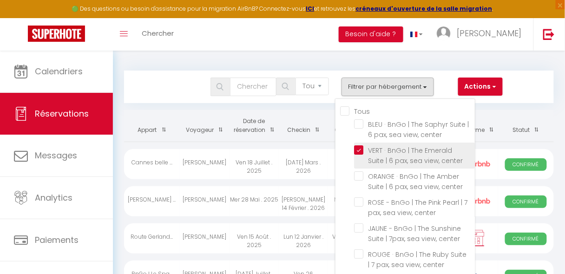
checkbox input "false"
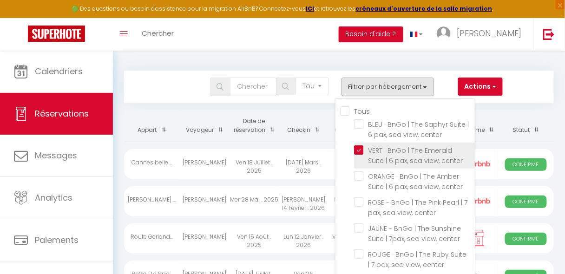
checkbox input "false"
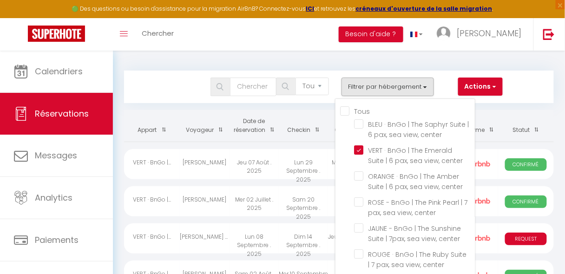
click at [435, 72] on div "Bookings Tous les statuts Annulé Confirmé Non Confirmé Tout sauf annulé No Show…" at bounding box center [339, 87] width 430 height 33
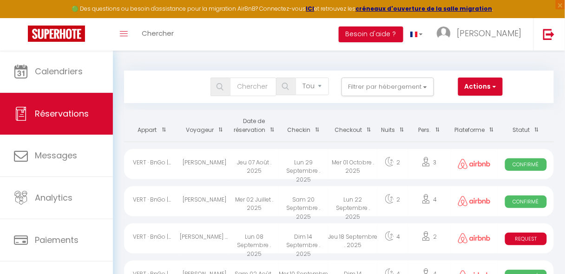
click at [513, 237] on span "Request" at bounding box center [526, 239] width 42 height 13
select select "KO"
select select "0"
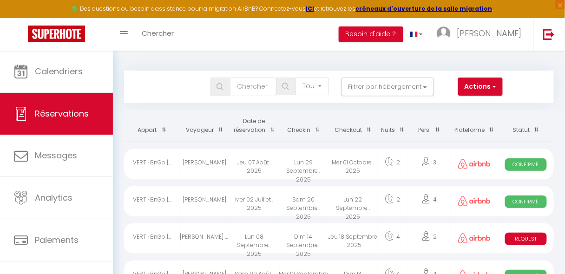
select select "1"
select select
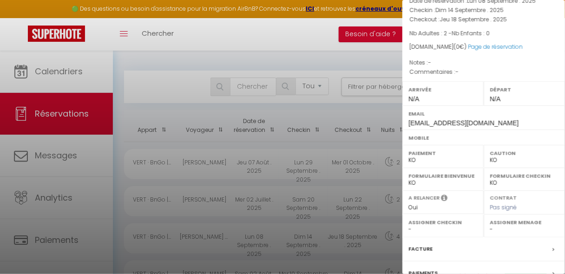
scroll to position [157, 0]
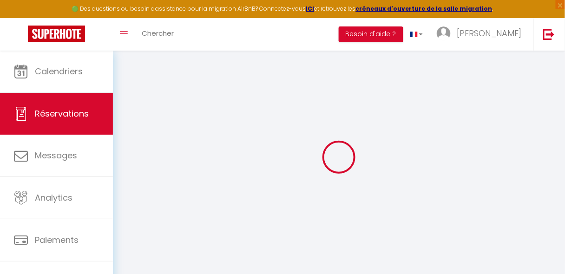
select select
checkbox input "false"
select select
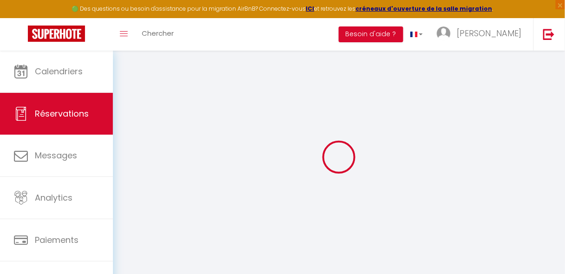
select select
checkbox input "false"
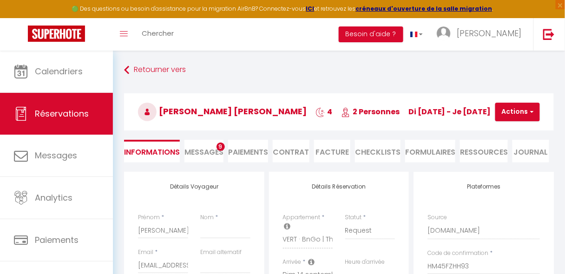
select select
checkbox input "false"
select select
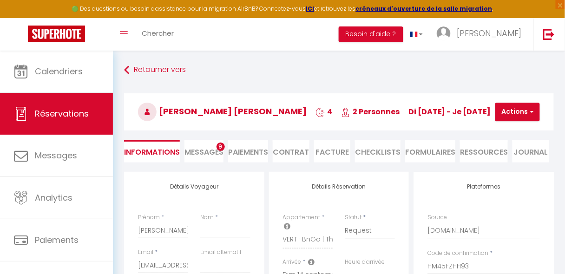
checkbox input "false"
select select
click at [374, 232] on select "Confirmé Non Confirmé [PERSON_NAME] par le voyageur No Show Request" at bounding box center [370, 231] width 50 height 18
select select "1"
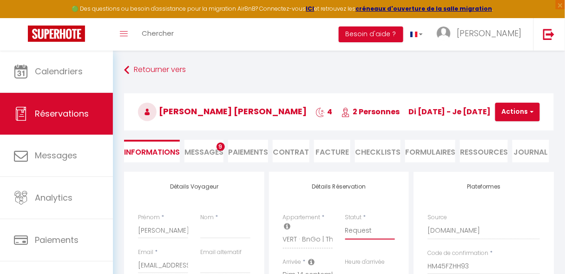
click at [345, 222] on select "Confirmé Non Confirmé [PERSON_NAME] par le voyageur No Show Request" at bounding box center [370, 231] width 50 height 18
select select
checkbox input "false"
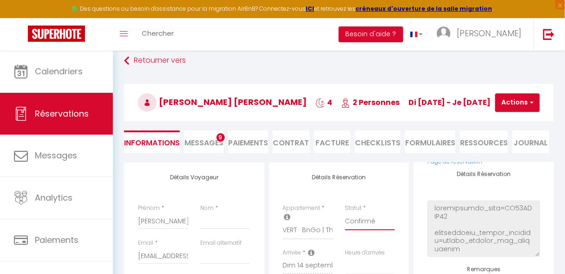
scroll to position [9, 0]
click at [509, 100] on button "Actions" at bounding box center [517, 103] width 45 height 19
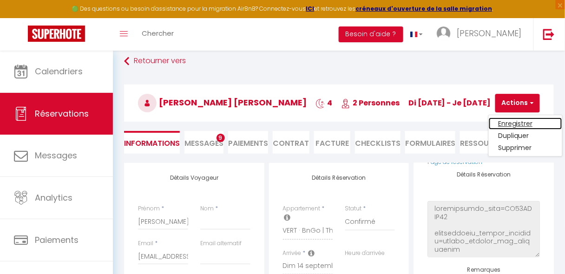
click at [507, 120] on link "Enregistrer" at bounding box center [525, 124] width 73 height 12
select select
checkbox input "false"
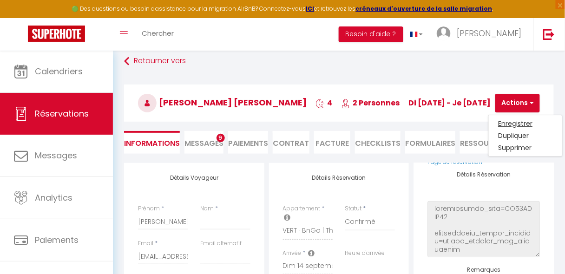
select select
checkbox input "false"
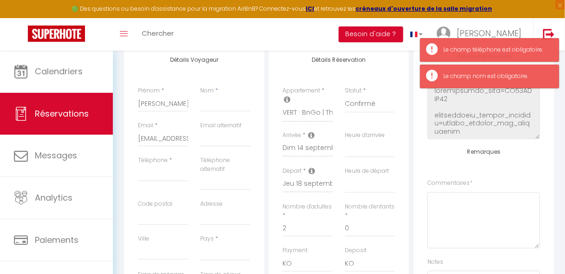
scroll to position [128, 0]
click at [165, 173] on input "Téléphone" at bounding box center [163, 172] width 50 height 17
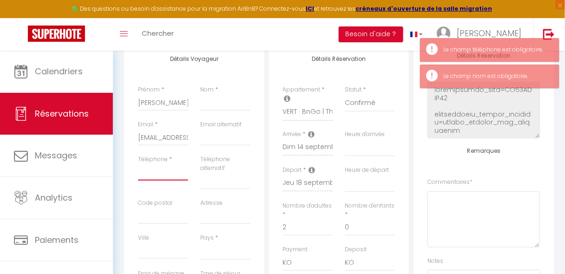
type input "0"
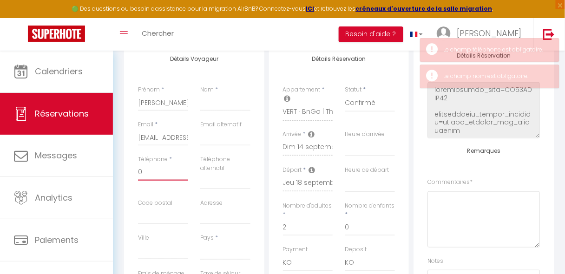
select select
checkbox input "false"
type input "06"
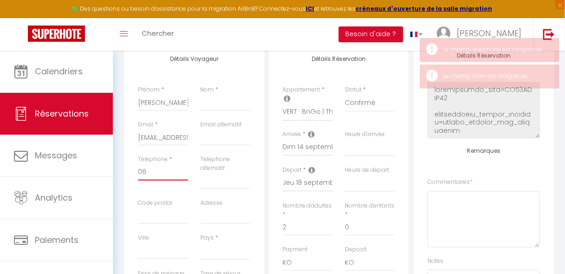
select select
checkbox input "false"
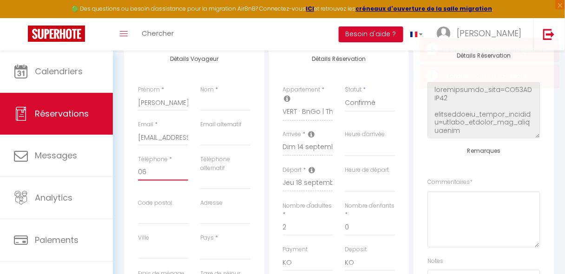
type input "068"
select select
checkbox input "false"
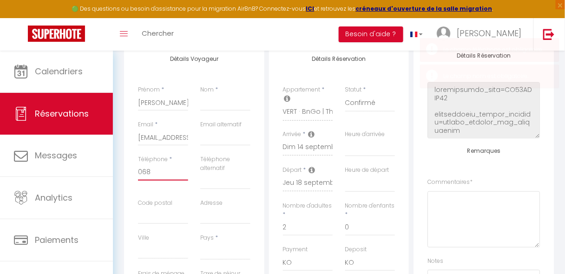
type input "0689"
select select
checkbox input "false"
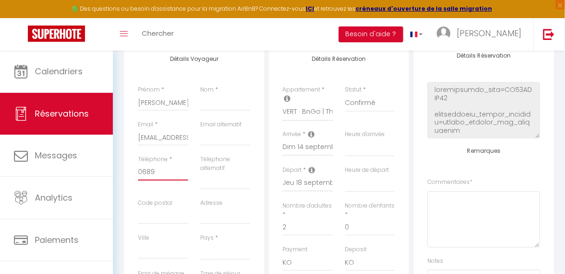
type input "06894"
select select
checkbox input "false"
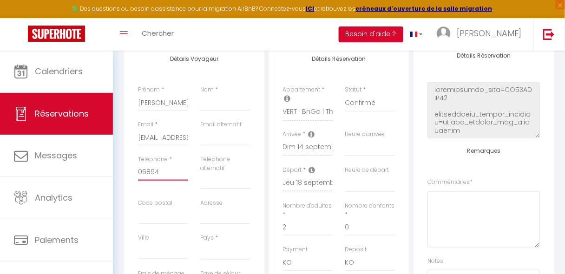
type input "068947"
select select
checkbox input "false"
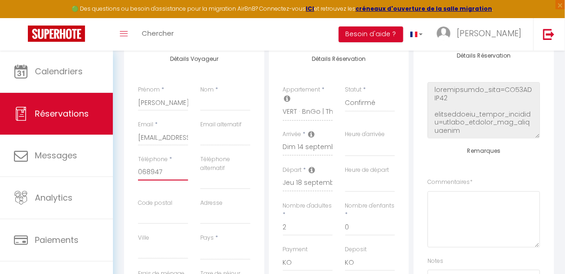
type input "0689479"
select select
checkbox input "false"
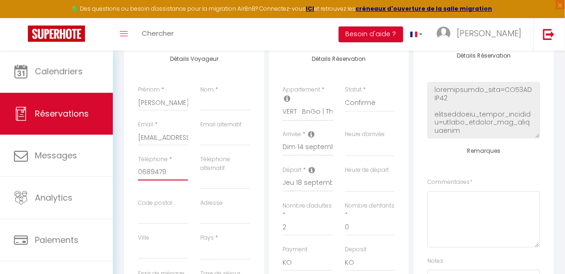
type input "06894795"
select select
checkbox input "false"
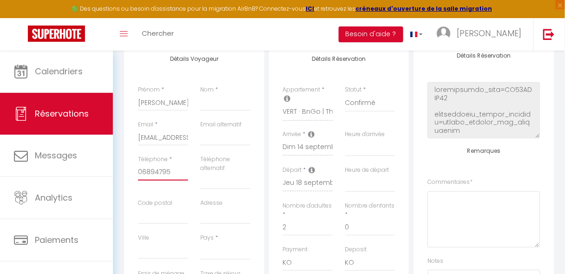
type input "068947955"
select select
checkbox input "false"
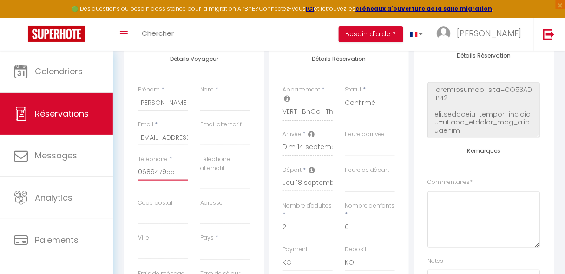
type input "0689479557"
select select
checkbox input "false"
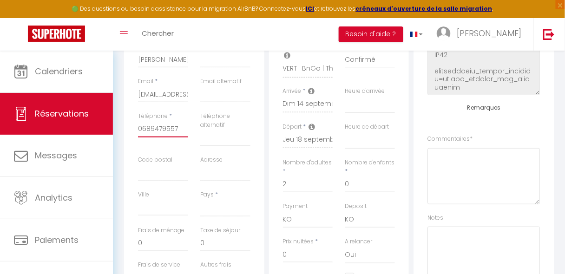
scroll to position [237, 0]
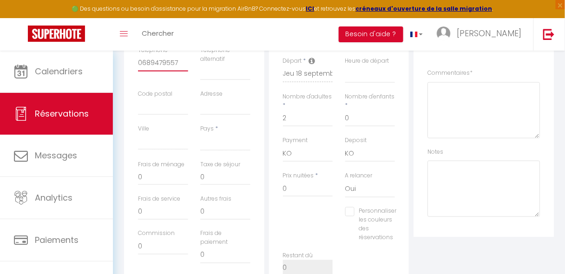
type input "0689479557"
click at [238, 145] on select "[GEOGRAPHIC_DATA] [GEOGRAPHIC_DATA] [GEOGRAPHIC_DATA] [GEOGRAPHIC_DATA] [GEOGRA…" at bounding box center [225, 142] width 50 height 18
click at [200, 133] on select "[GEOGRAPHIC_DATA] [GEOGRAPHIC_DATA] [GEOGRAPHIC_DATA] [GEOGRAPHIC_DATA] [GEOGRA…" at bounding box center [225, 142] width 50 height 18
select select "FR"
select select
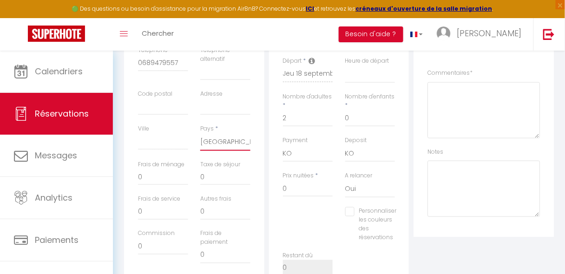
select select
checkbox input "false"
click at [285, 193] on input "0" at bounding box center [308, 188] width 50 height 17
select select
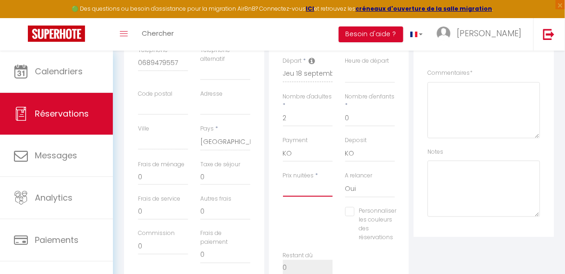
checkbox input "false"
type input "4"
select select
checkbox input "false"
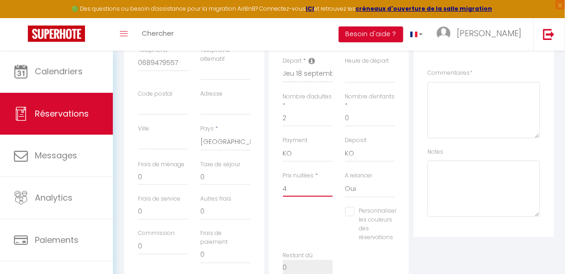
type input "44"
select select
checkbox input "false"
type input "447"
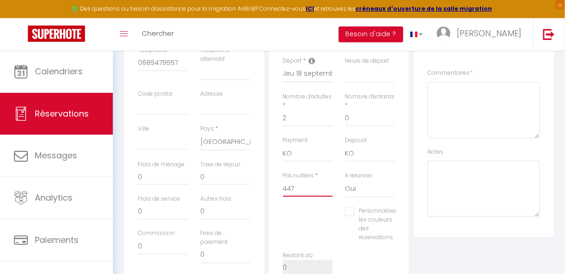
select select
checkbox input "false"
type input "447."
select select
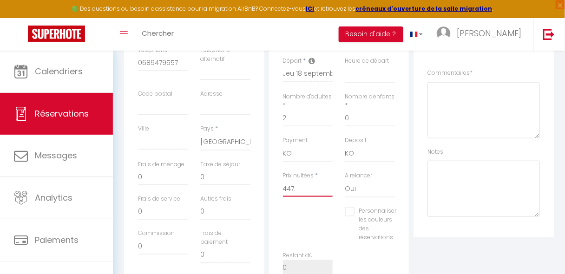
select select
checkbox input "false"
type input "447.3"
select select
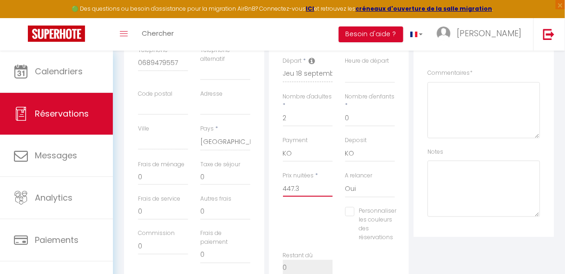
checkbox input "false"
type input "447.39"
select select
checkbox input "false"
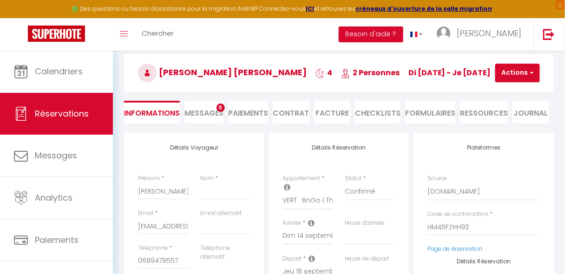
scroll to position [39, 0]
type input "447.39"
click at [514, 77] on button "Actions" at bounding box center [517, 73] width 45 height 19
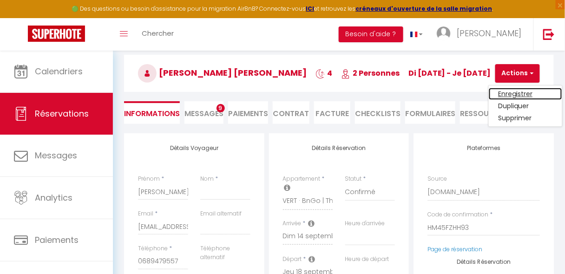
click at [511, 90] on link "Enregistrer" at bounding box center [525, 94] width 73 height 12
select select
checkbox input "false"
select select
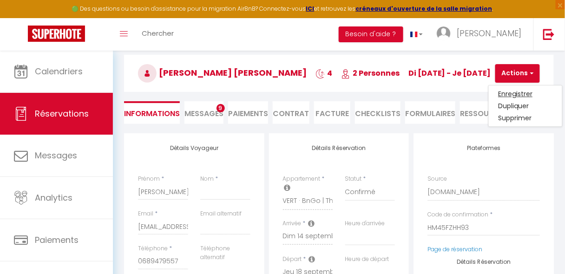
select select
checkbox input "false"
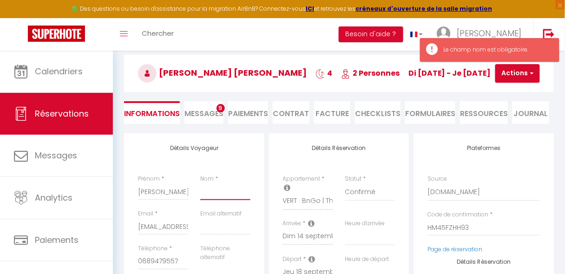
click at [237, 198] on input "Nom" at bounding box center [225, 192] width 50 height 17
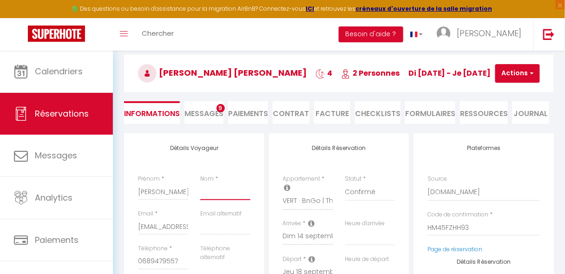
type input "K"
select select
checkbox input "false"
type input "Kl"
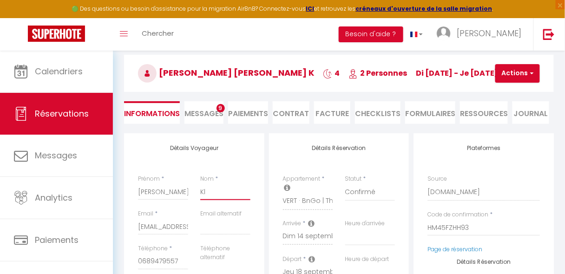
select select
checkbox input "false"
type input "Kle"
select select
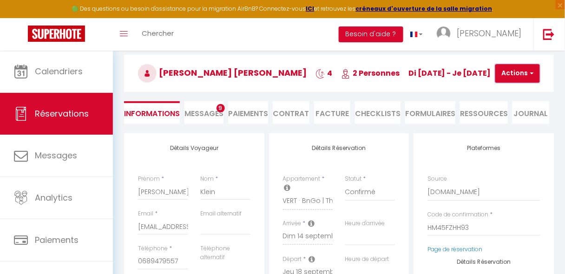
click at [504, 70] on button "Actions" at bounding box center [517, 73] width 45 height 19
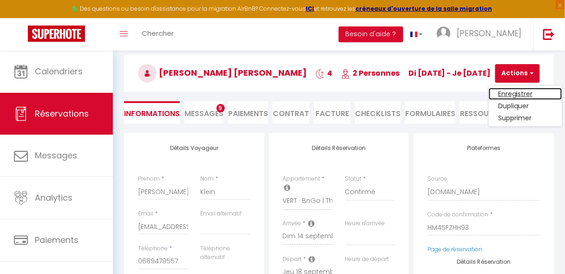
click at [504, 90] on link "Enregistrer" at bounding box center [525, 94] width 73 height 12
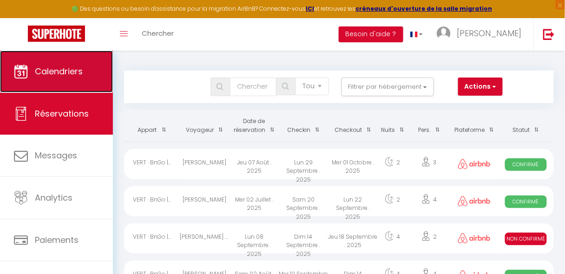
click at [70, 66] on span "Calendriers" at bounding box center [59, 72] width 48 height 12
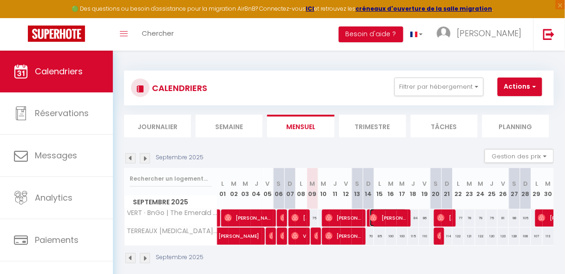
click at [398, 219] on span "[PERSON_NAME] [PERSON_NAME]" at bounding box center [388, 218] width 37 height 18
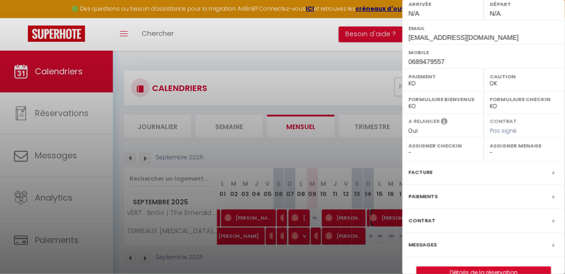
scroll to position [180, 0]
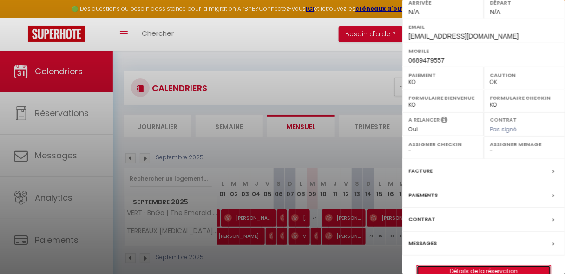
click at [495, 266] on link "Détails de la réservation" at bounding box center [484, 272] width 134 height 12
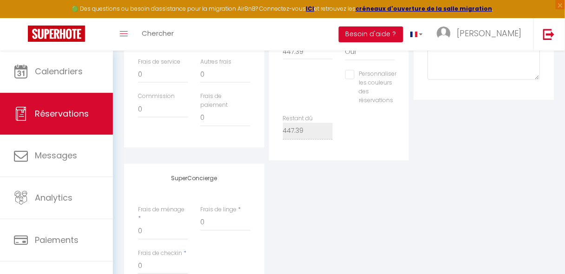
scroll to position [383, 0]
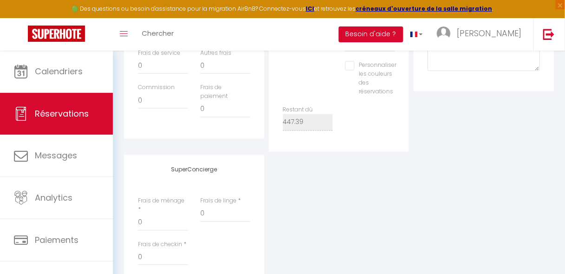
click at [360, 73] on label "Personnaliser les couleurs des réservations" at bounding box center [376, 78] width 42 height 35
click at [360, 71] on input "Personnaliser les couleurs des réservations" at bounding box center [371, 65] width 52 height 9
click at [410, 75] on span at bounding box center [411, 77] width 7 height 7
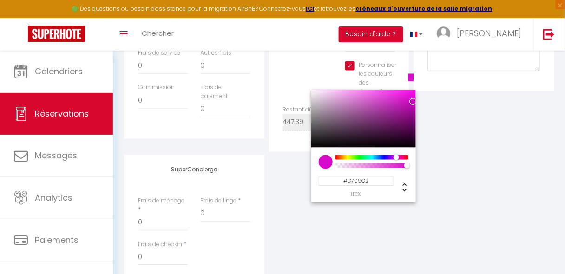
drag, startPoint x: 403, startPoint y: 157, endPoint x: 395, endPoint y: 158, distance: 7.5
click at [395, 158] on div at bounding box center [397, 158] width 6 height 6
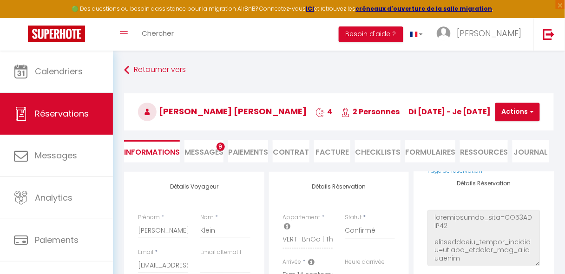
scroll to position [0, 0]
click at [527, 117] on button "Actions" at bounding box center [517, 112] width 45 height 19
click at [520, 133] on link "Enregistrer" at bounding box center [525, 132] width 73 height 12
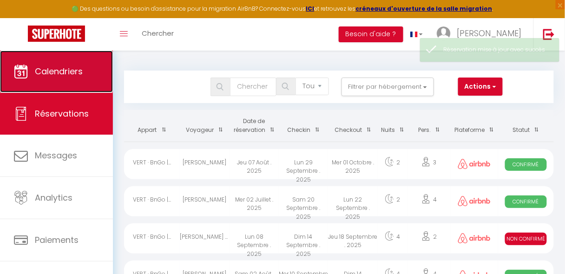
click at [54, 76] on span "Calendriers" at bounding box center [59, 72] width 48 height 12
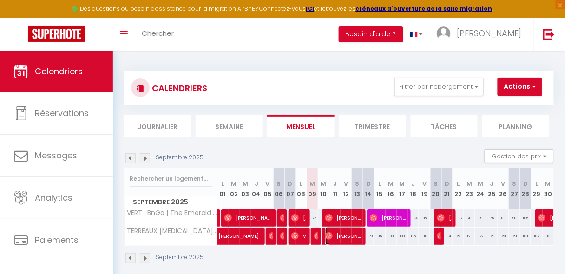
click at [329, 234] on img at bounding box center [328, 235] width 7 height 7
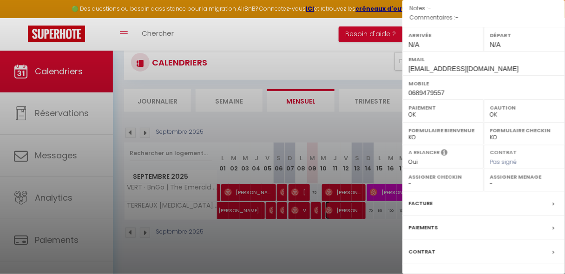
scroll to position [165, 0]
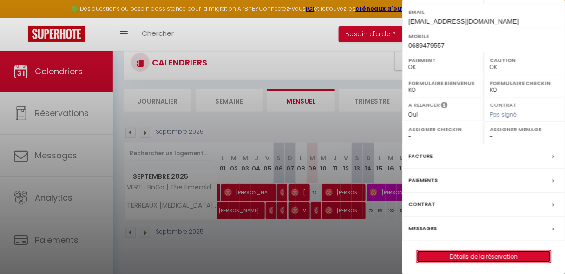
click at [491, 254] on link "Détails de la réservation" at bounding box center [484, 257] width 134 height 12
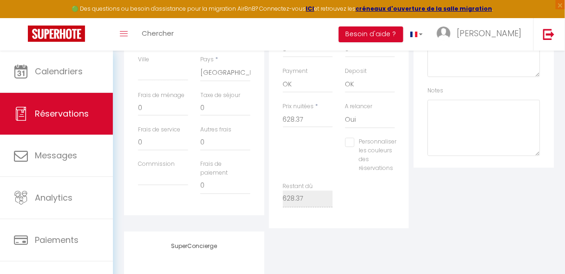
scroll to position [315, 0]
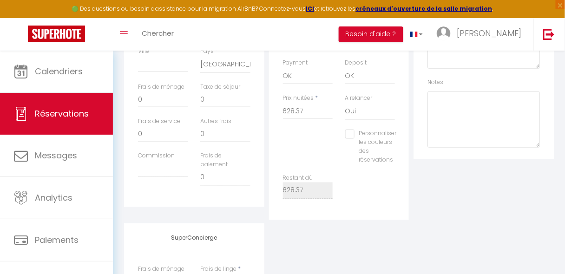
click at [356, 136] on input "Personnaliser les couleurs des réservations" at bounding box center [371, 134] width 52 height 9
click at [409, 148] on span at bounding box center [411, 145] width 7 height 7
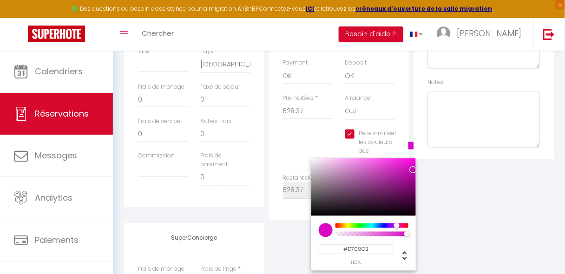
drag, startPoint x: 404, startPoint y: 227, endPoint x: 395, endPoint y: 227, distance: 8.4
click at [395, 227] on div at bounding box center [397, 226] width 6 height 6
click at [501, 208] on div "Plateformes Source Direct [DOMAIN_NAME] [DOMAIN_NAME] Chalet montagne Expedia G…" at bounding box center [483, 38] width 145 height 363
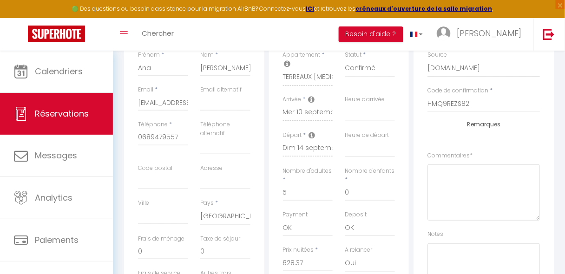
scroll to position [0, 0]
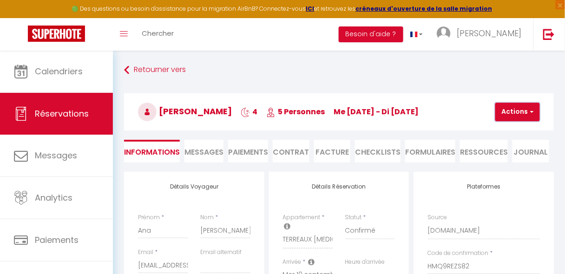
click at [526, 114] on button "Actions" at bounding box center [517, 112] width 45 height 19
click at [518, 130] on link "Enregistrer" at bounding box center [525, 132] width 73 height 12
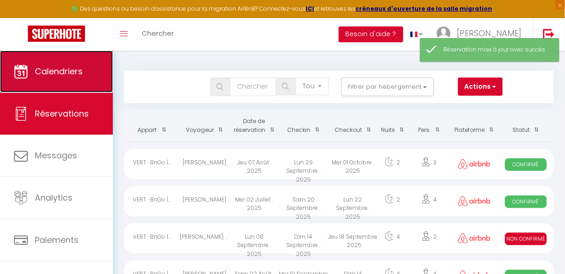
click at [63, 84] on link "Calendriers" at bounding box center [56, 72] width 113 height 42
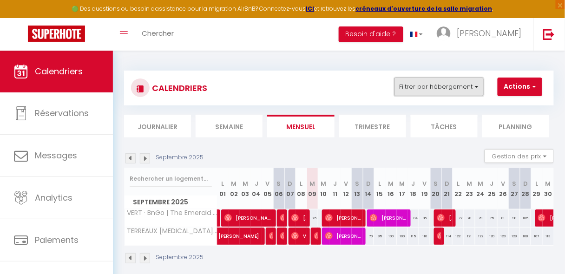
click at [444, 83] on button "Filtrer par hébergement" at bounding box center [439, 87] width 89 height 19
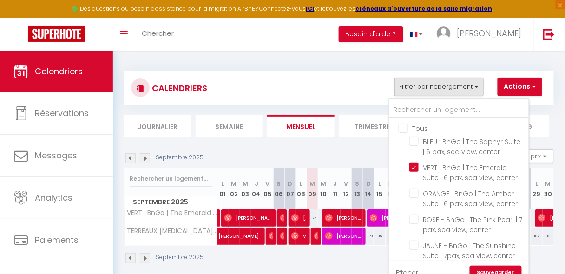
click at [407, 126] on input "Tous" at bounding box center [468, 127] width 139 height 9
click at [487, 272] on link "Sauvegarder" at bounding box center [496, 273] width 52 height 14
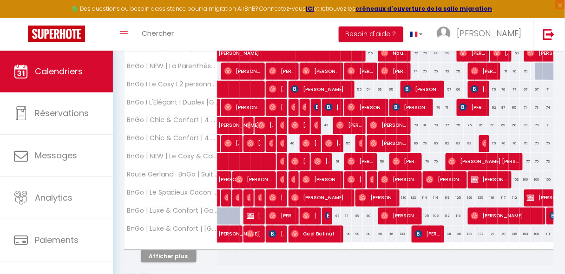
scroll to position [329, 0]
